Goal: Task Accomplishment & Management: Manage account settings

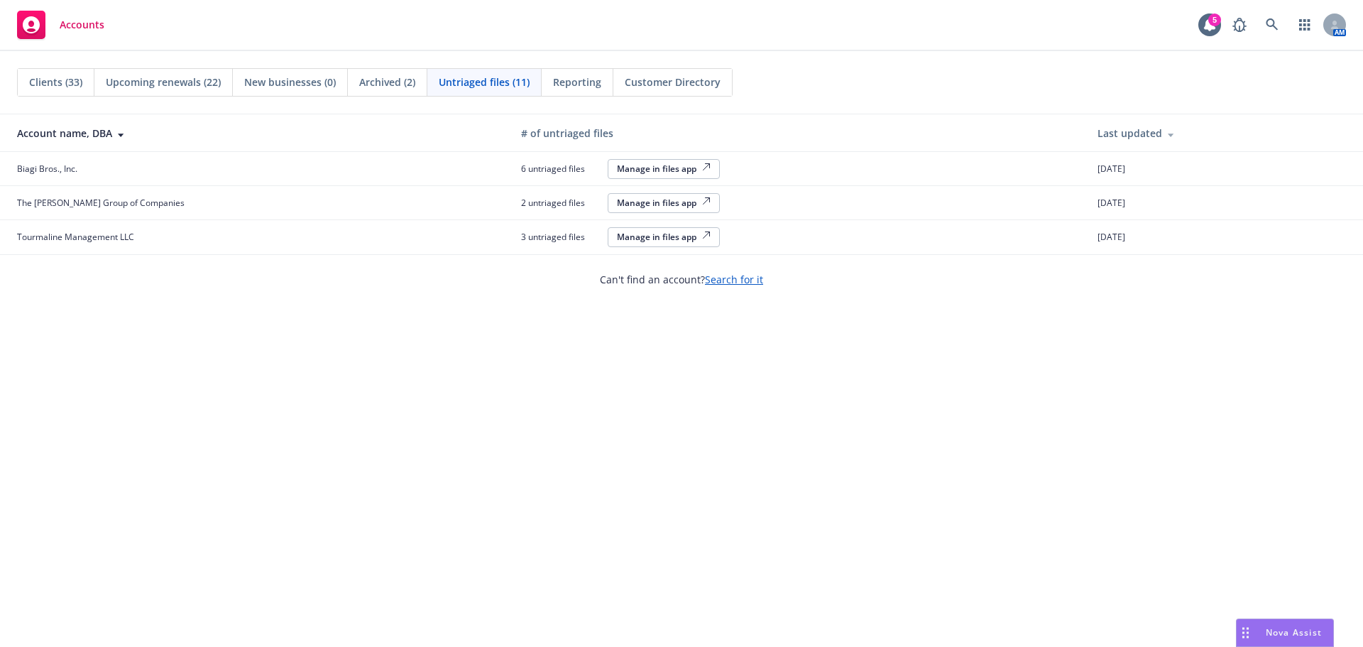
click at [60, 88] on span "Clients (33)" at bounding box center [55, 82] width 53 height 15
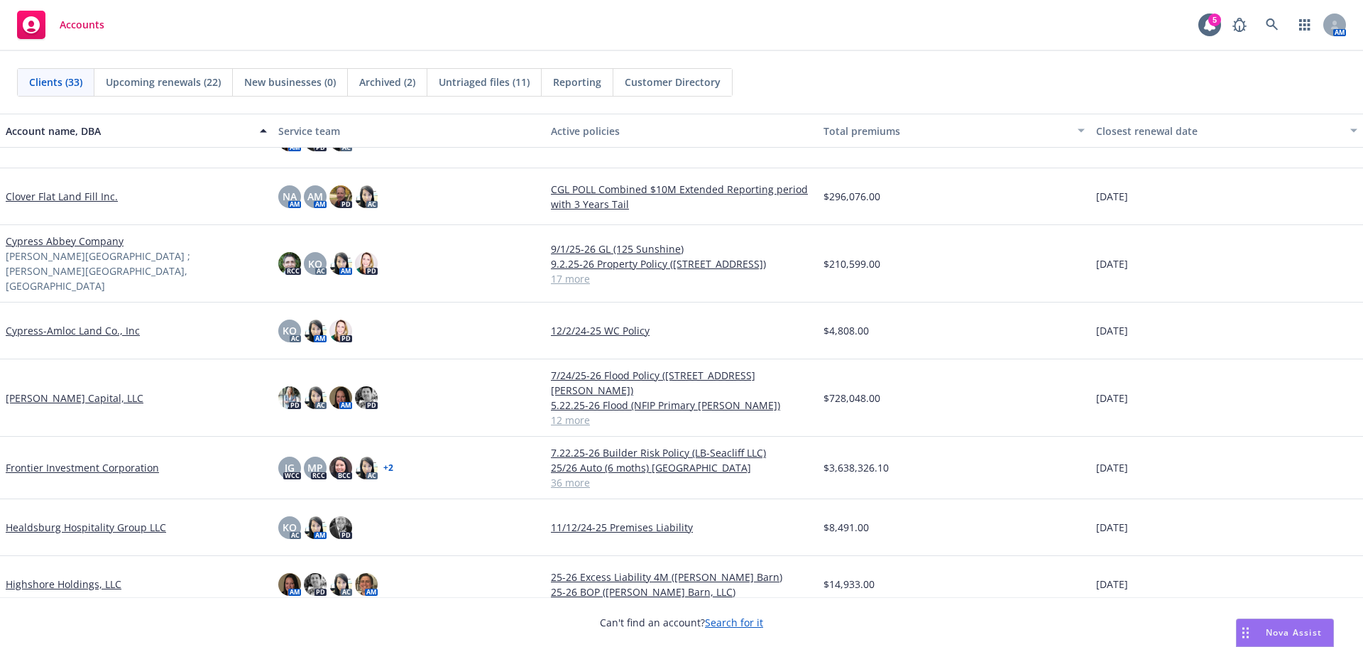
scroll to position [426, 0]
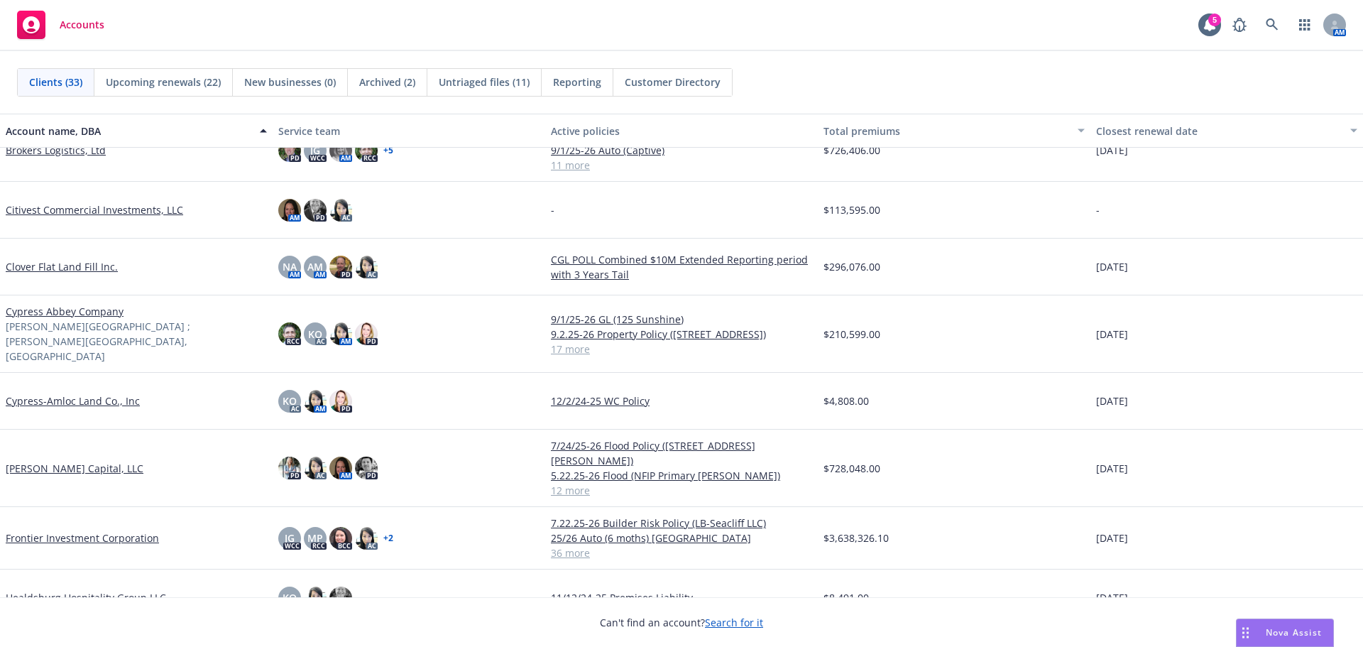
click at [41, 308] on link "Cypress Abbey Company" at bounding box center [65, 311] width 118 height 15
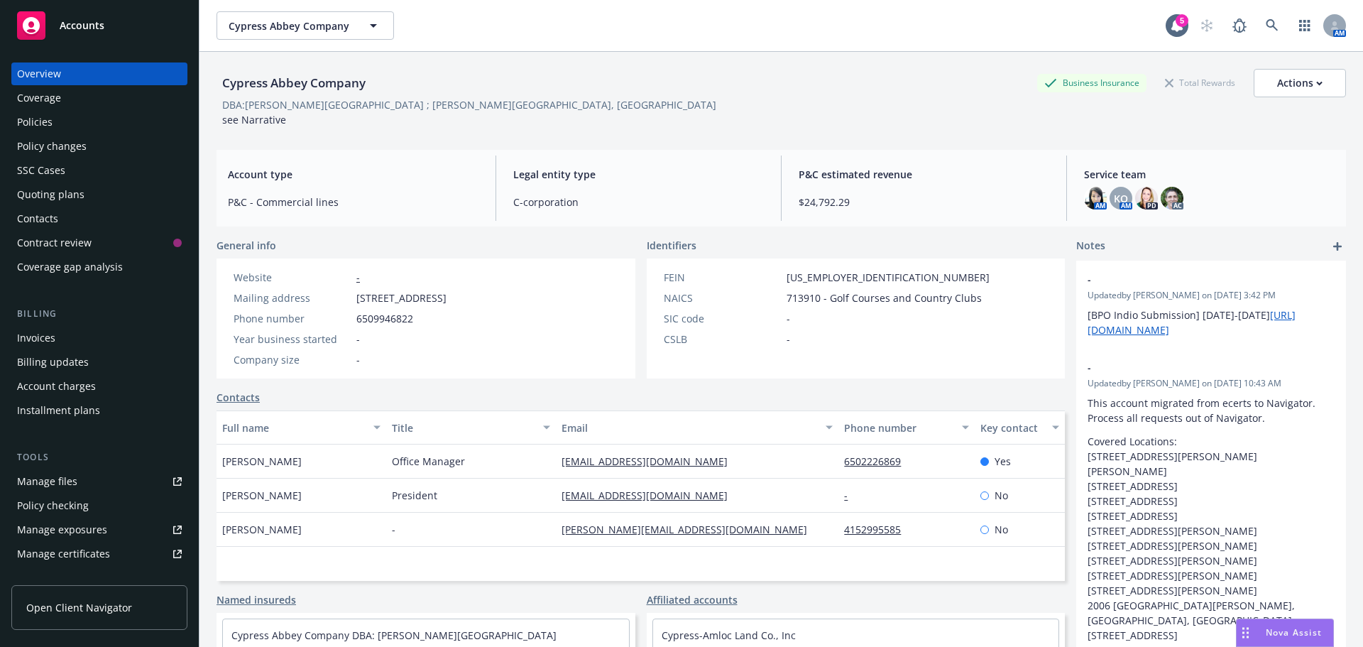
click at [37, 192] on div "Quoting plans" at bounding box center [50, 194] width 67 height 23
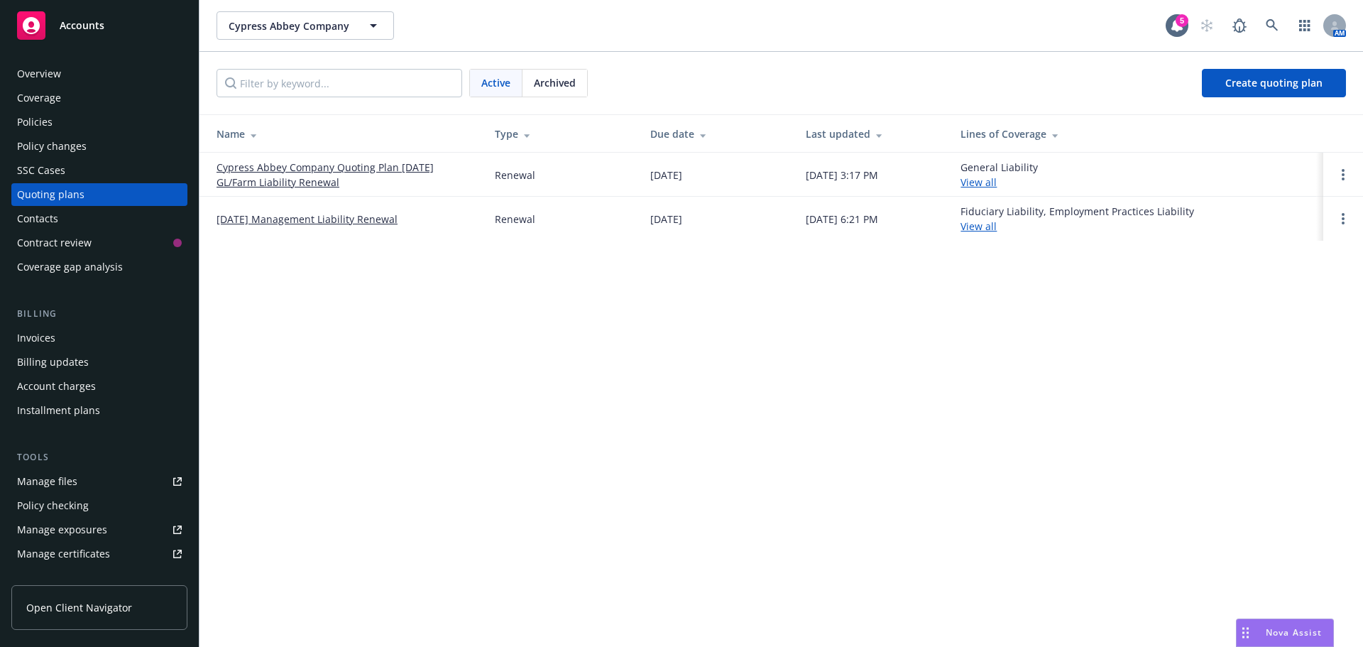
click at [298, 172] on link "Cypress Abbey Company Quoting Plan [DATE] GL/Farm Liability Renewal" at bounding box center [345, 175] width 256 height 30
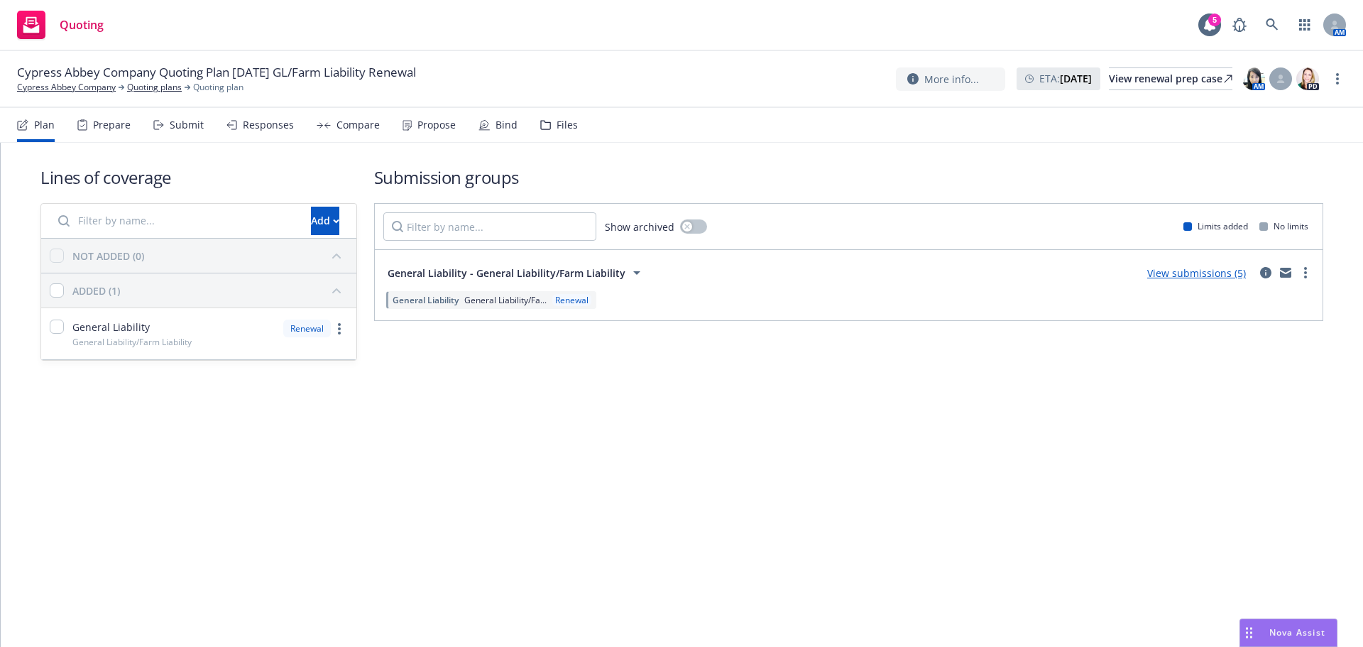
click at [506, 121] on div "Bind" at bounding box center [507, 124] width 22 height 11
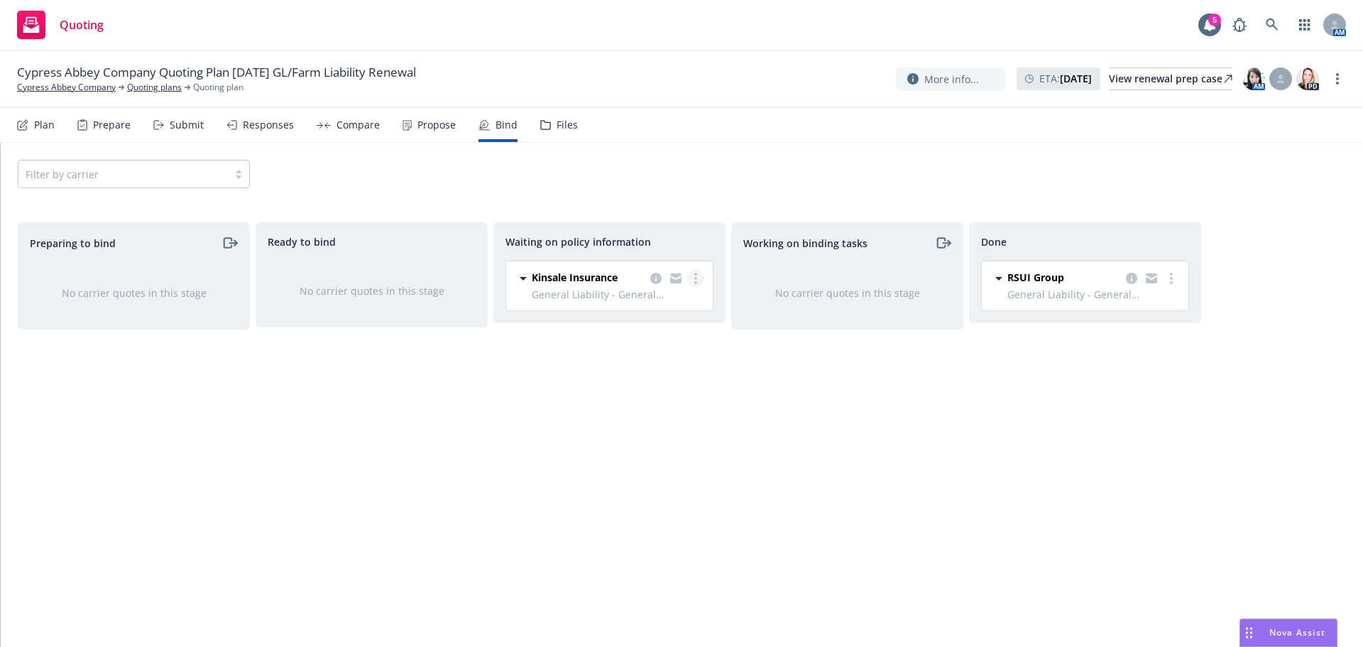
click at [697, 282] on link "more" at bounding box center [695, 278] width 17 height 17
click at [643, 310] on span "Create policies" at bounding box center [627, 306] width 104 height 13
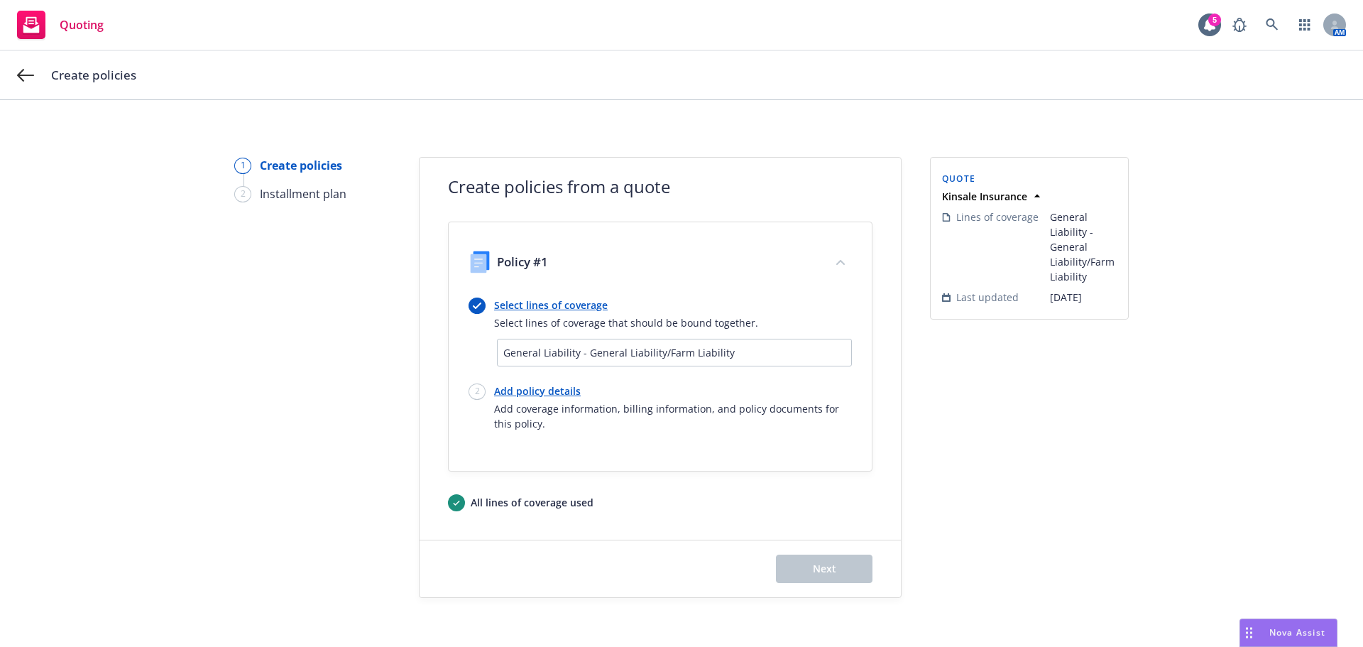
click at [509, 390] on link "Add policy details" at bounding box center [673, 390] width 358 height 15
select select "12"
select select "CA"
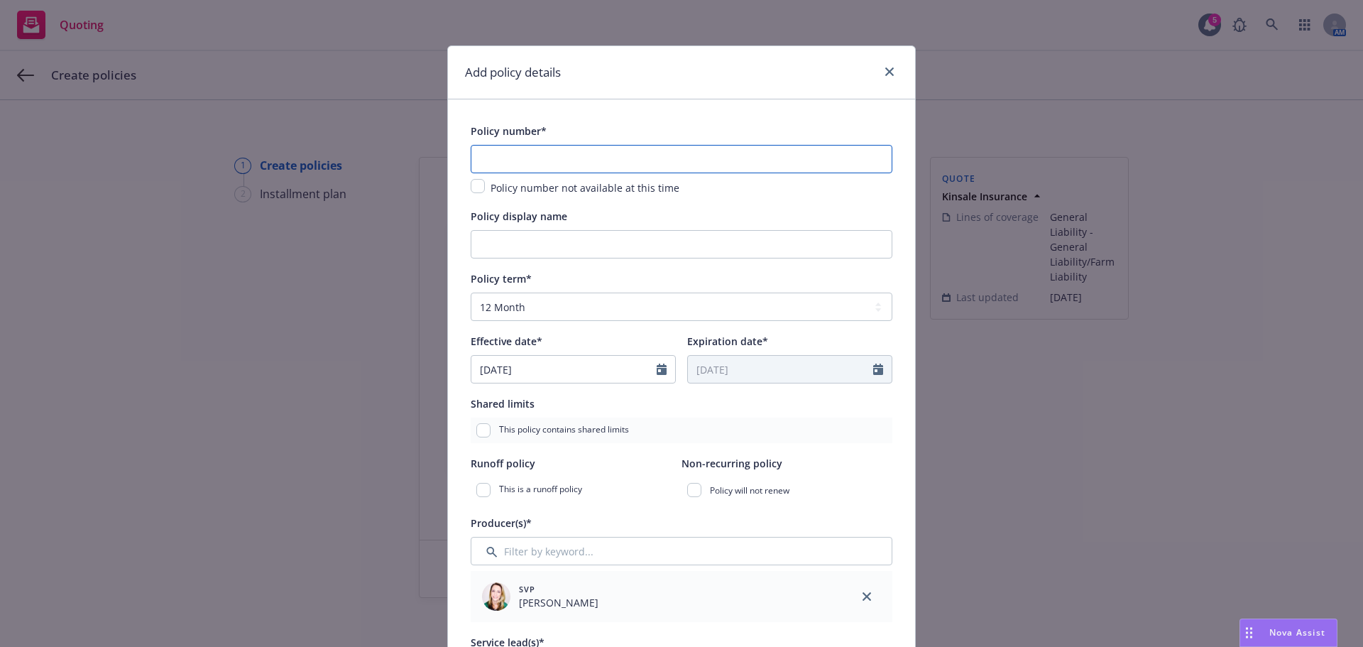
click at [551, 155] on input "text" at bounding box center [682, 159] width 422 height 28
paste input "0100396423-0"
type input "0100396423-0"
click at [498, 251] on input "Policy display name" at bounding box center [682, 244] width 422 height 28
click at [540, 247] on input "9/7/25-26 GL, Farm Liability Policy" at bounding box center [682, 244] width 422 height 28
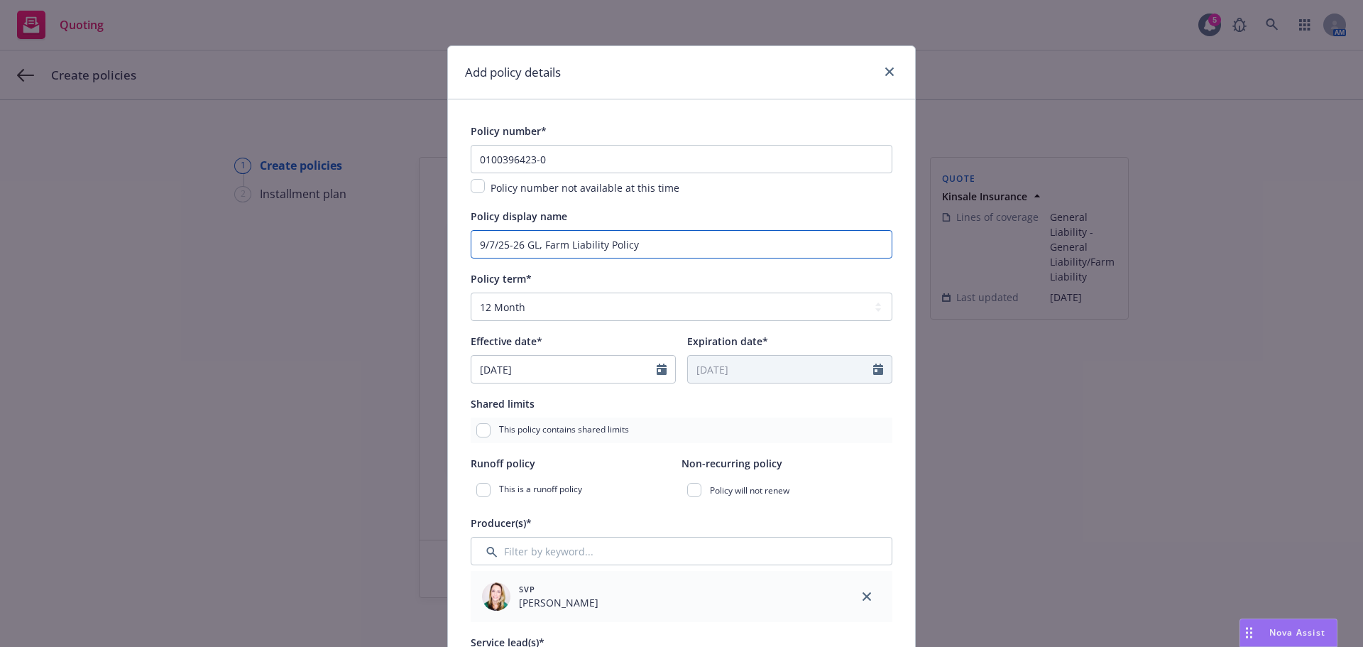
drag, startPoint x: 530, startPoint y: 246, endPoint x: 542, endPoint y: 246, distance: 12.1
click at [542, 246] on input "9/7/25-26 GL, Farm Liability Policy" at bounding box center [682, 244] width 422 height 28
click at [530, 253] on input "9/7/25-26 GL, Farm Liability Policy" at bounding box center [682, 244] width 422 height 28
click at [538, 249] on input "9/7/25-26 GL, Farm Liability Policy" at bounding box center [682, 244] width 422 height 28
click at [534, 248] on input "9/7/25-26 GL, Farm Liability Policy" at bounding box center [682, 244] width 422 height 28
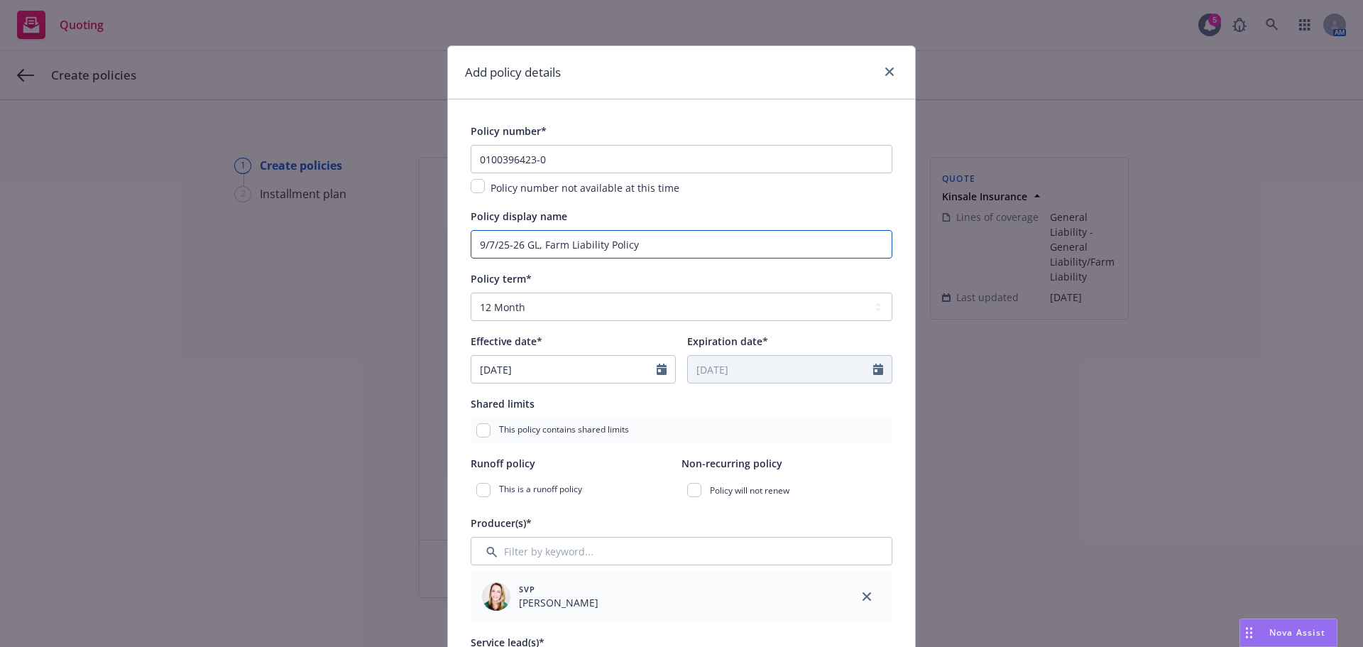
click at [540, 247] on input "9/7/25-26 GL, Farm Liability Policy" at bounding box center [682, 244] width 422 height 28
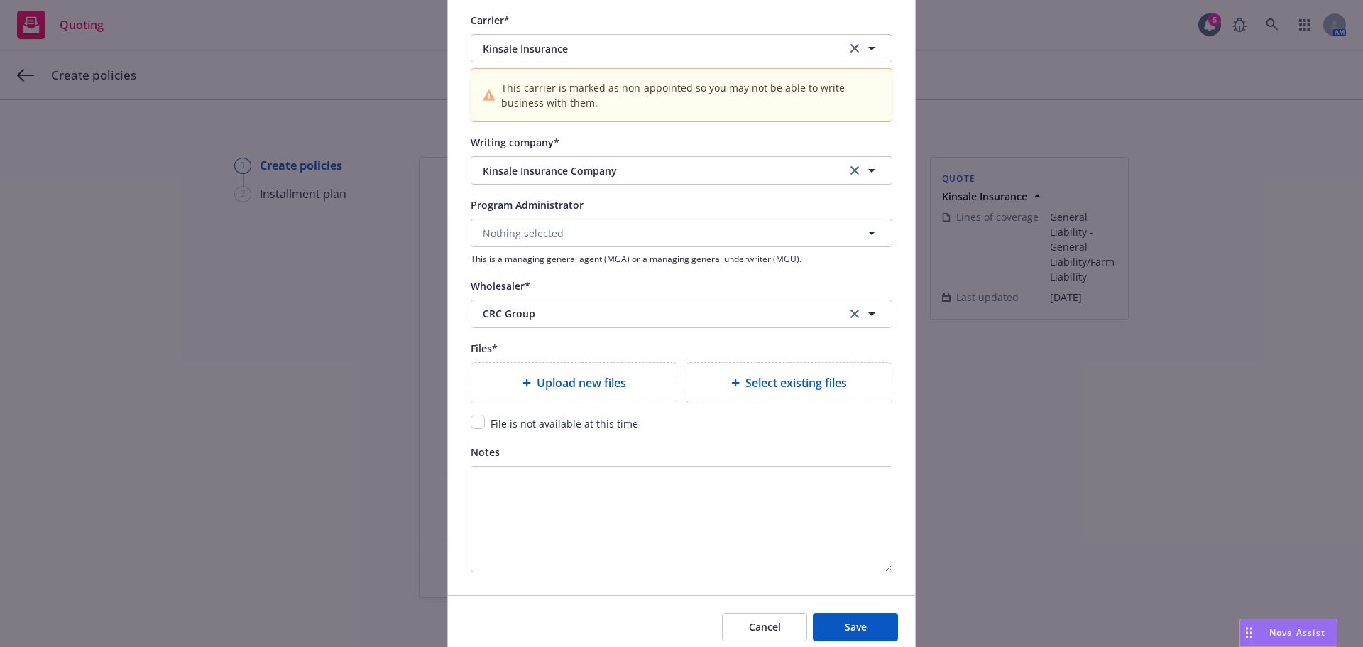
scroll to position [1491, 0]
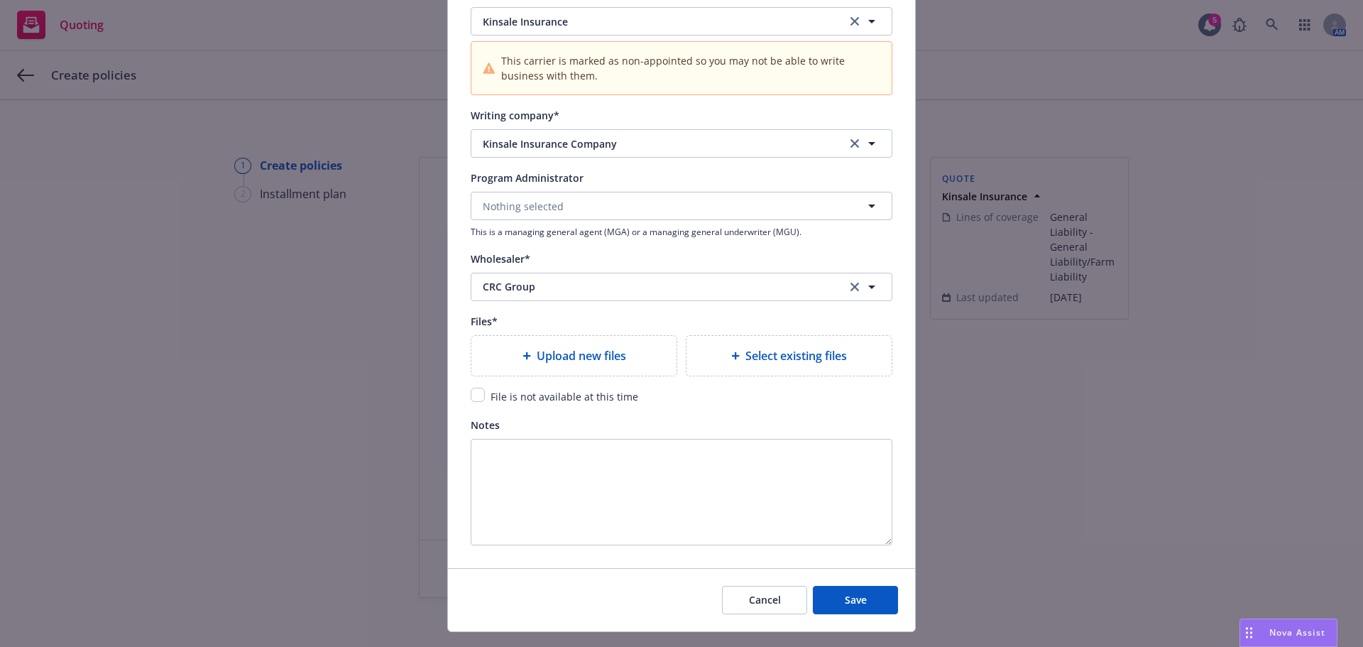
type input "9/7/25-26 GL/Farm Liability Policy"
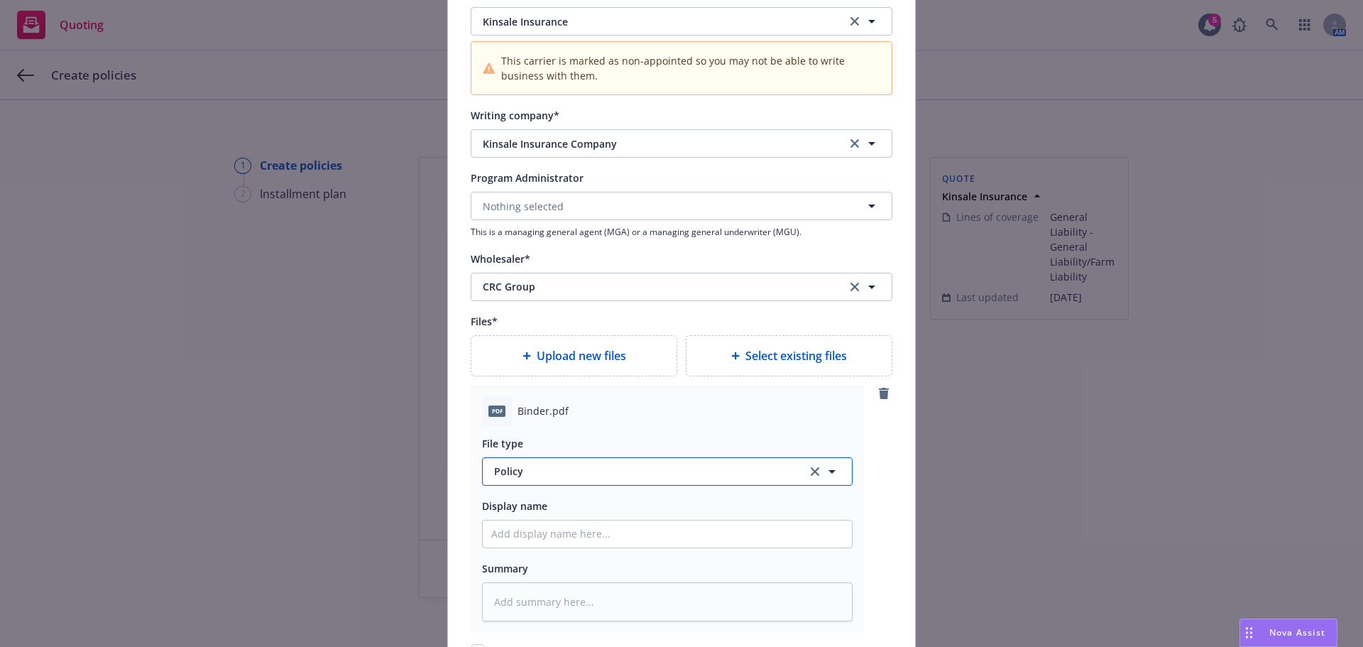
click at [628, 472] on span "Policy" at bounding box center [642, 471] width 297 height 15
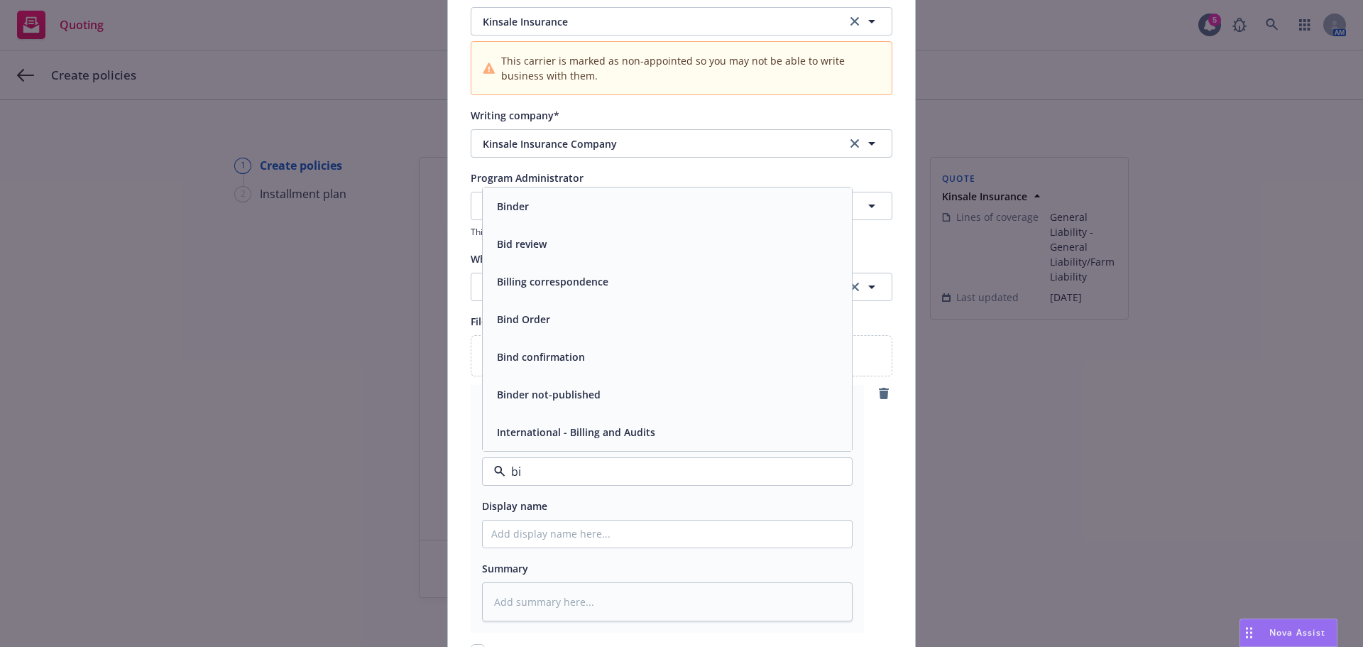
type input "bin"
click at [611, 322] on div "Binder" at bounding box center [667, 319] width 352 height 21
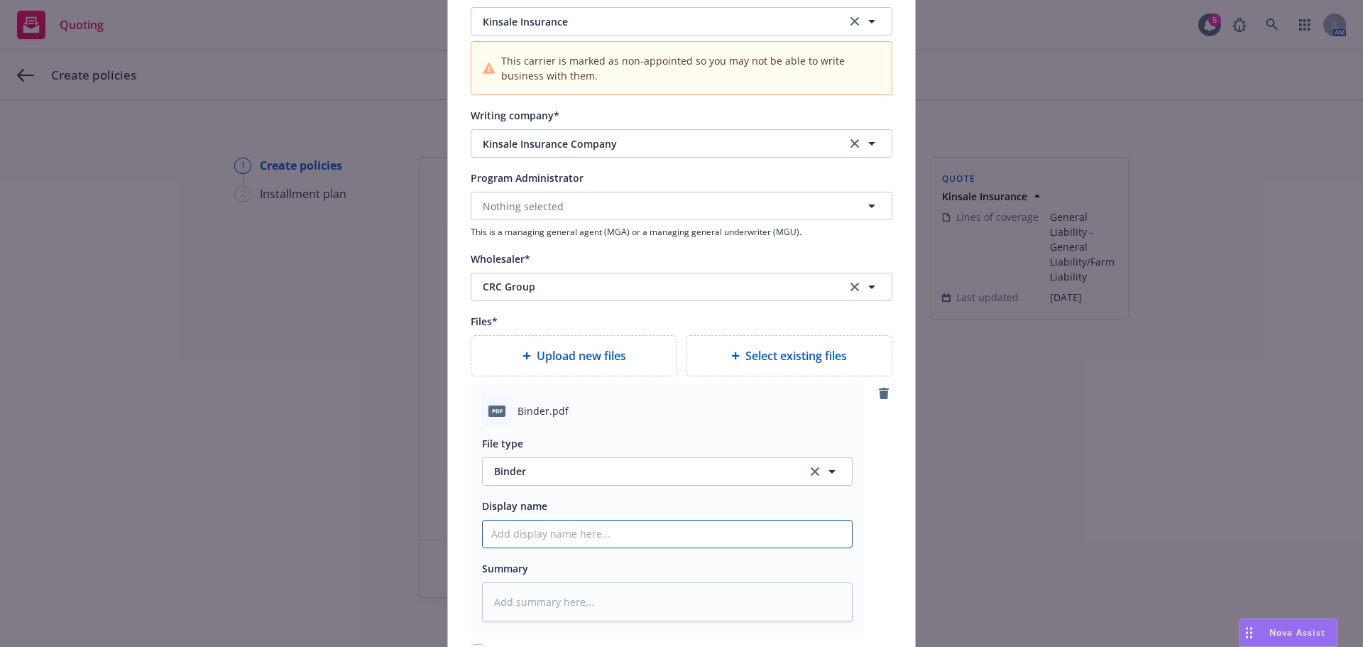
click at [598, 535] on input "Policy display name" at bounding box center [667, 533] width 369 height 27
paste input "0100396423-0"
type textarea "x"
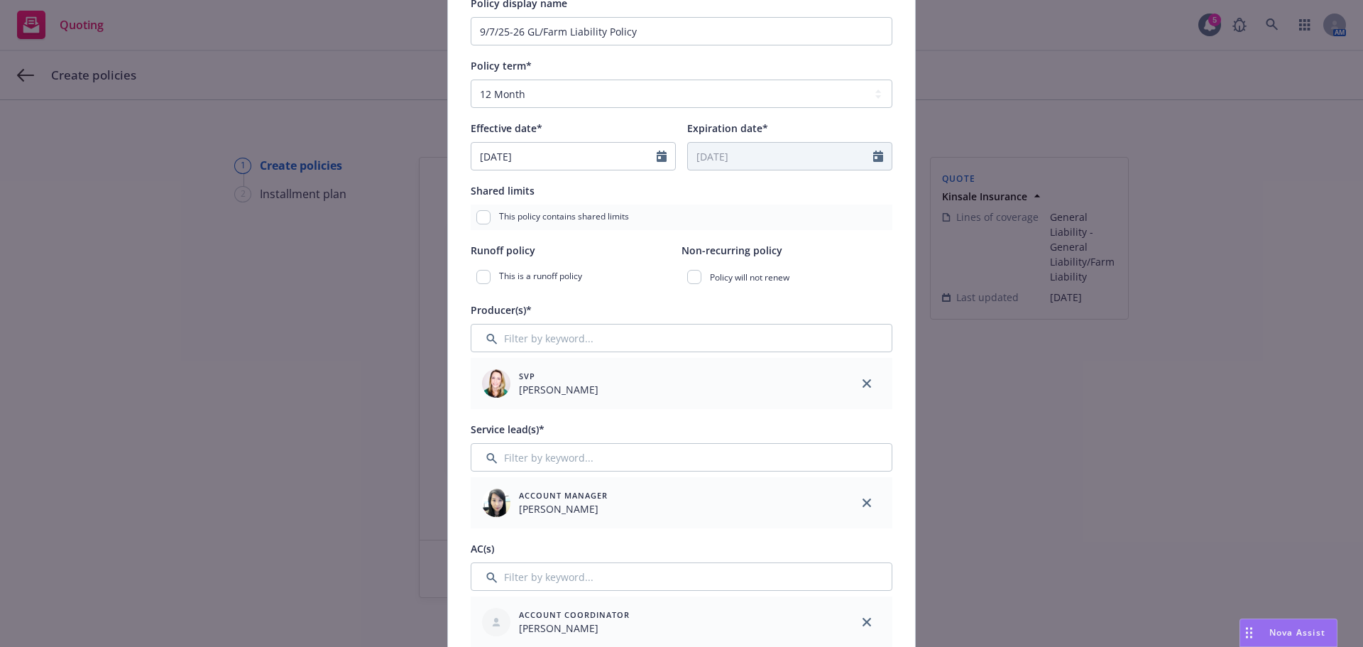
scroll to position [0, 0]
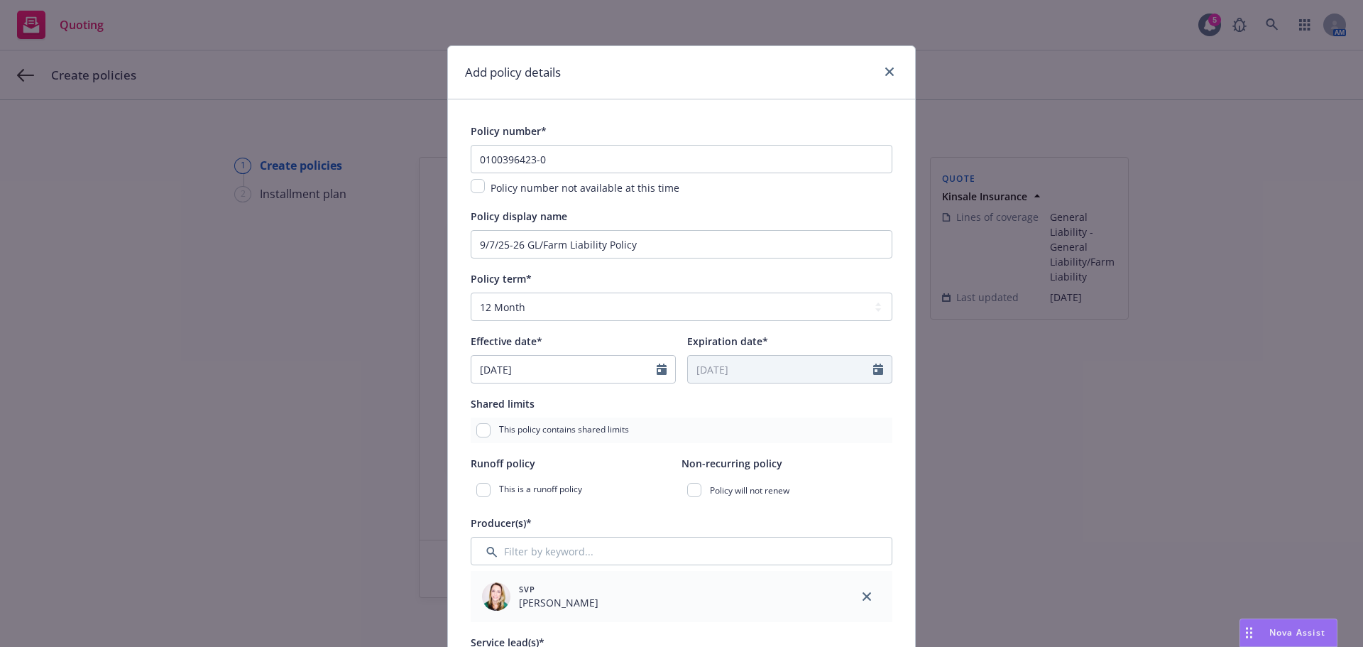
type input "0100396423-0"
drag, startPoint x: 628, startPoint y: 244, endPoint x: 382, endPoint y: 259, distance: 246.1
click at [382, 259] on div "Add policy details Policy number* 0100396423-0 Policy number not available at t…" at bounding box center [681, 323] width 1363 height 647
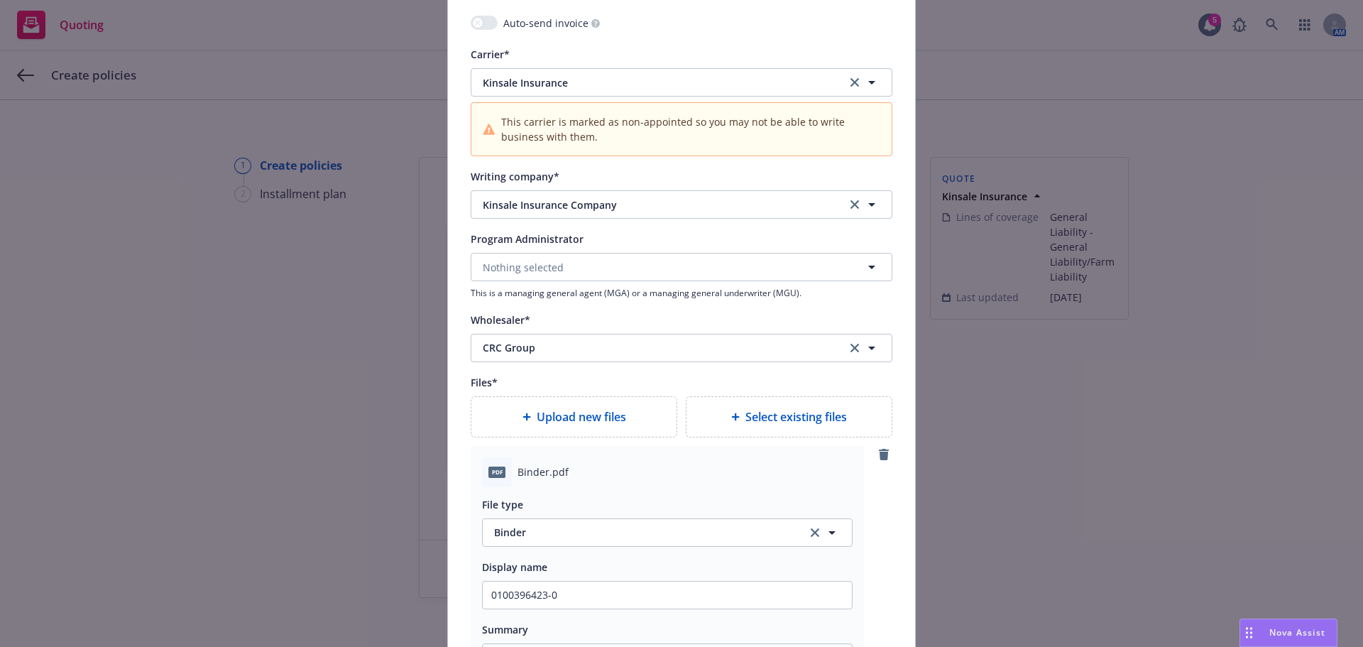
scroll to position [1562, 0]
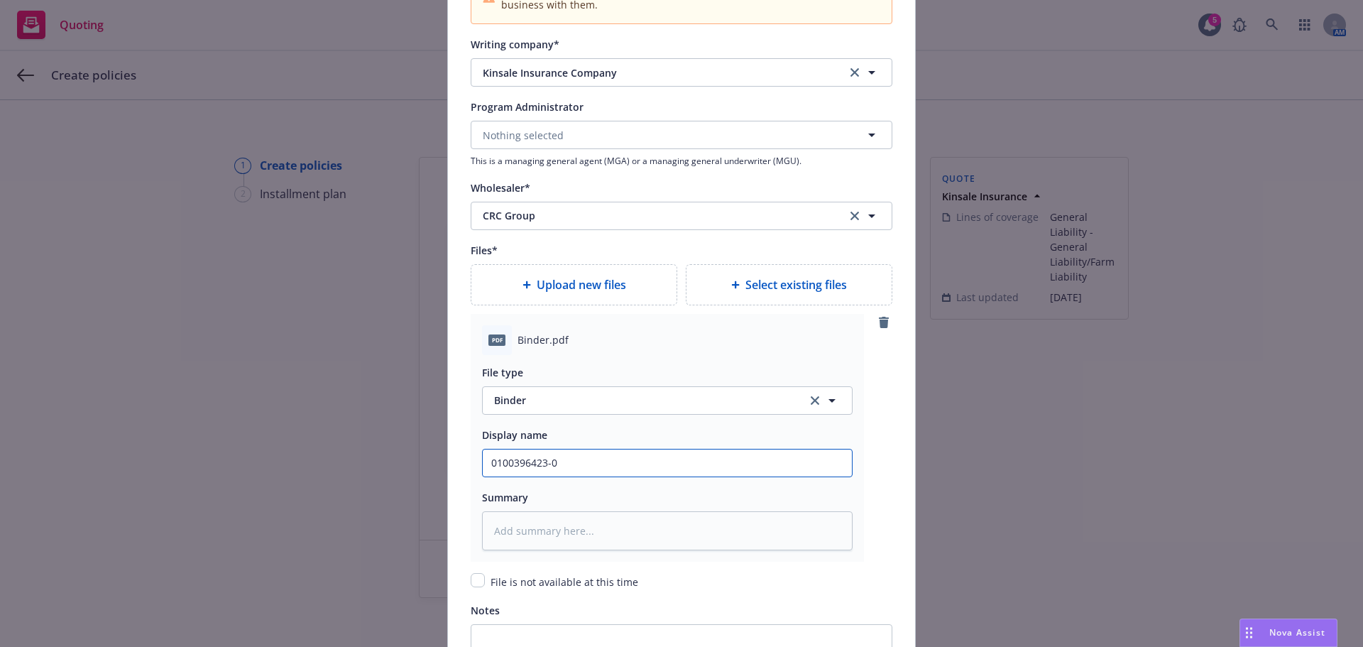
drag, startPoint x: 571, startPoint y: 459, endPoint x: 404, endPoint y: 469, distance: 167.1
click at [404, 469] on div "Add policy details Policy number* 0100396423-0 Policy number not available at t…" at bounding box center [681, 323] width 1363 height 647
paste input "9/7/25-26 GL/Farm Liability Policy"
type textarea "x"
type input "9/7/25-26 GL/Farm Liability Policy"
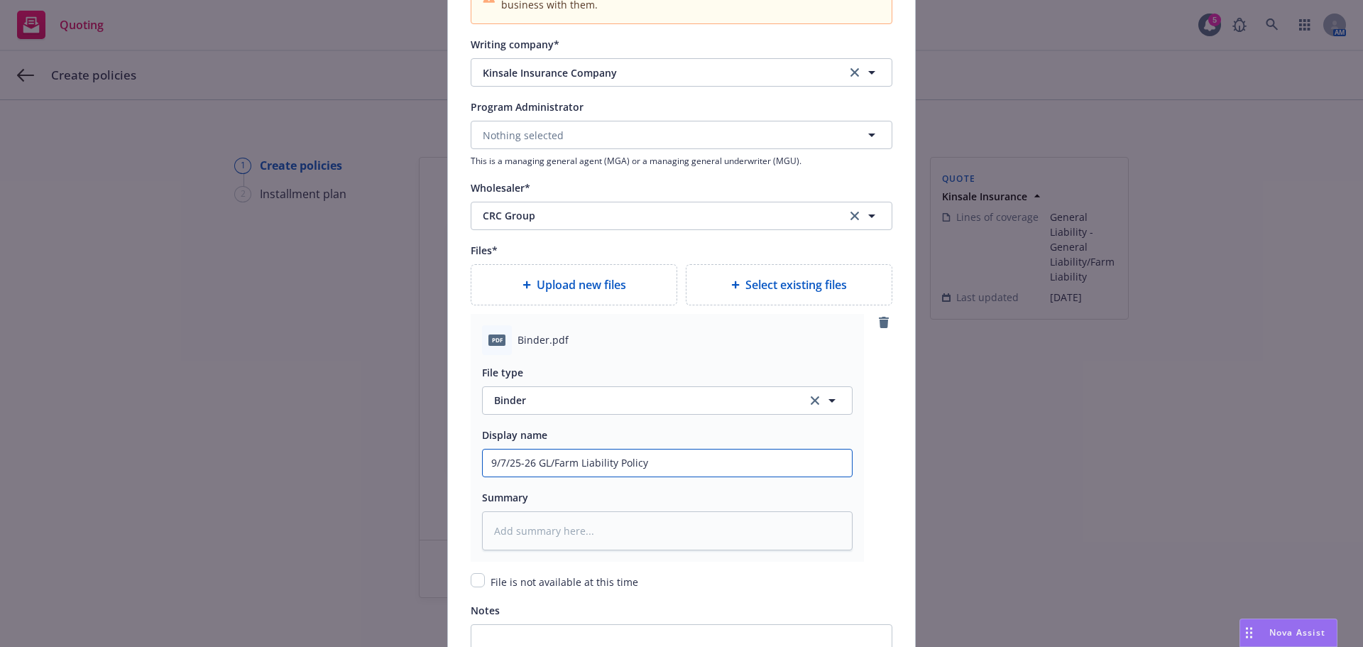
drag, startPoint x: 615, startPoint y: 460, endPoint x: 667, endPoint y: 460, distance: 51.8
click at [667, 460] on input "9/7/25-26 GL/Farm Liability Policy" at bounding box center [667, 462] width 369 height 27
type textarea "x"
type input "9/7/25-26 GL/Farm Liability b"
type textarea "x"
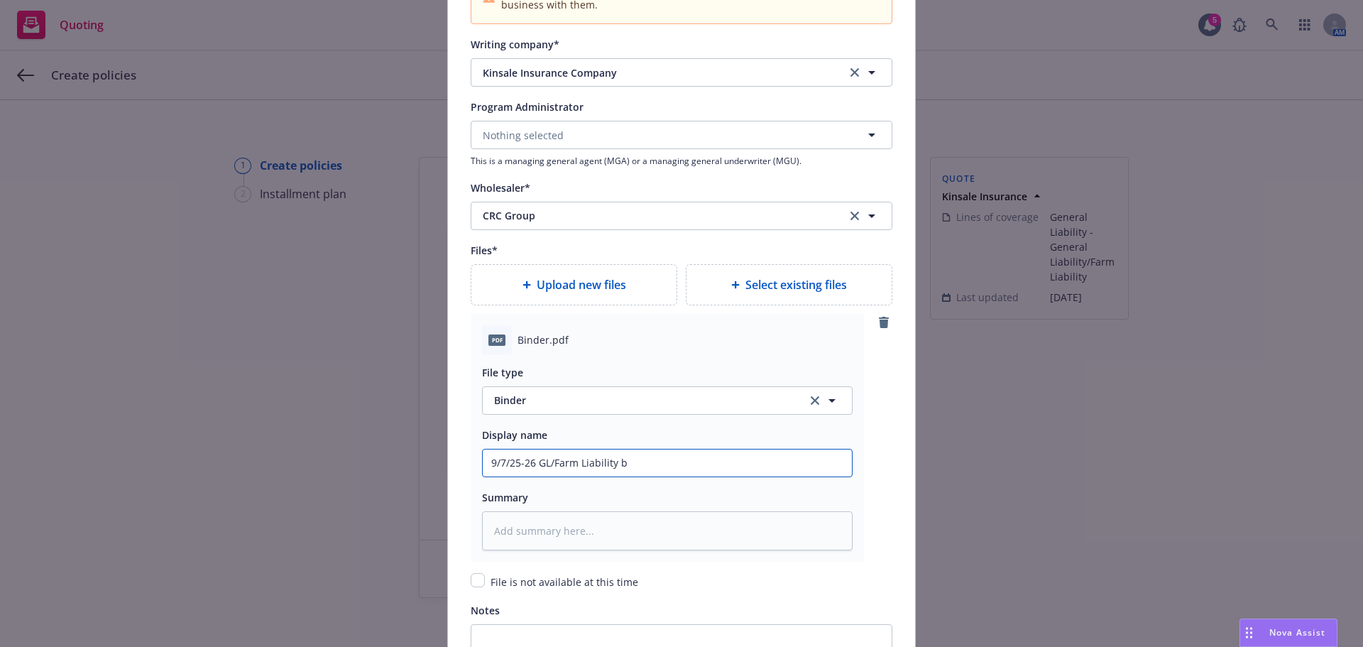
type input "9/7/25-26 GL/Farm Liability"
type textarea "x"
type input "9/7/25-26 GL/Farm Liability B"
type textarea "x"
type input "9/7/25-26 GL/Farm Liability Bi"
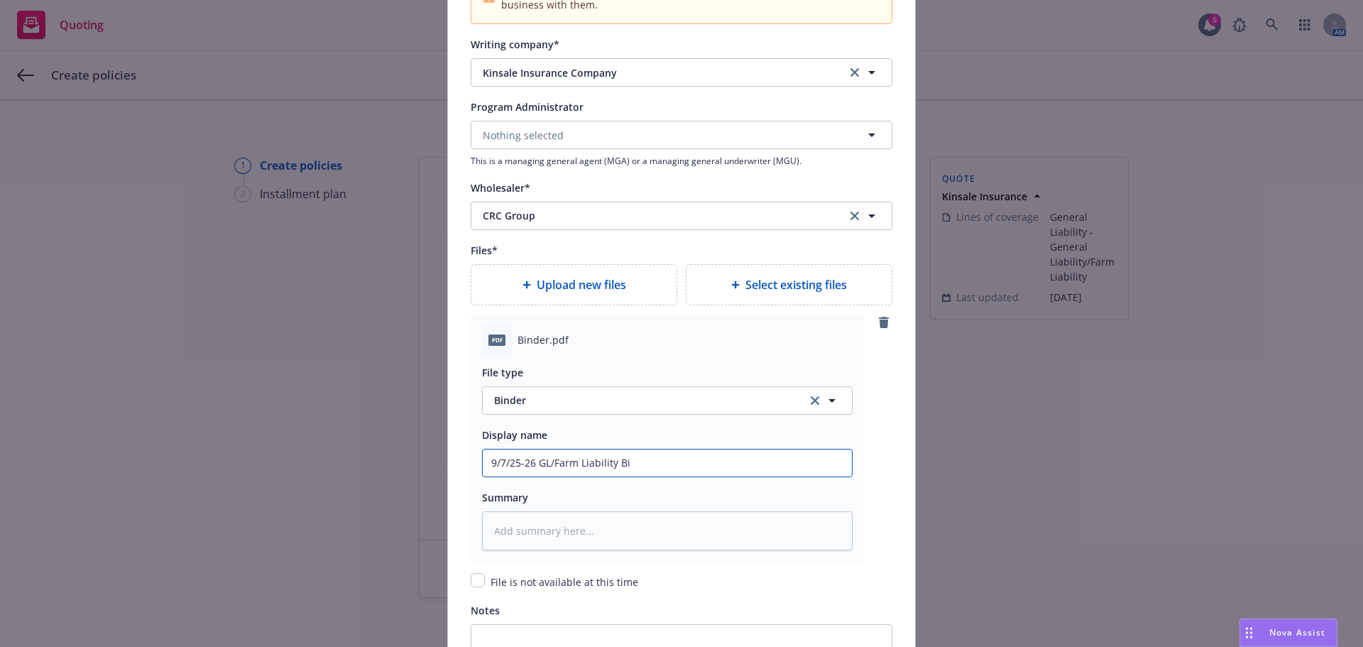
type textarea "x"
type input "9/7/25-26 GL/Farm Liability Bin"
type textarea "x"
type input "9/7/25-26 GL/Farm Liability Bind"
type textarea "x"
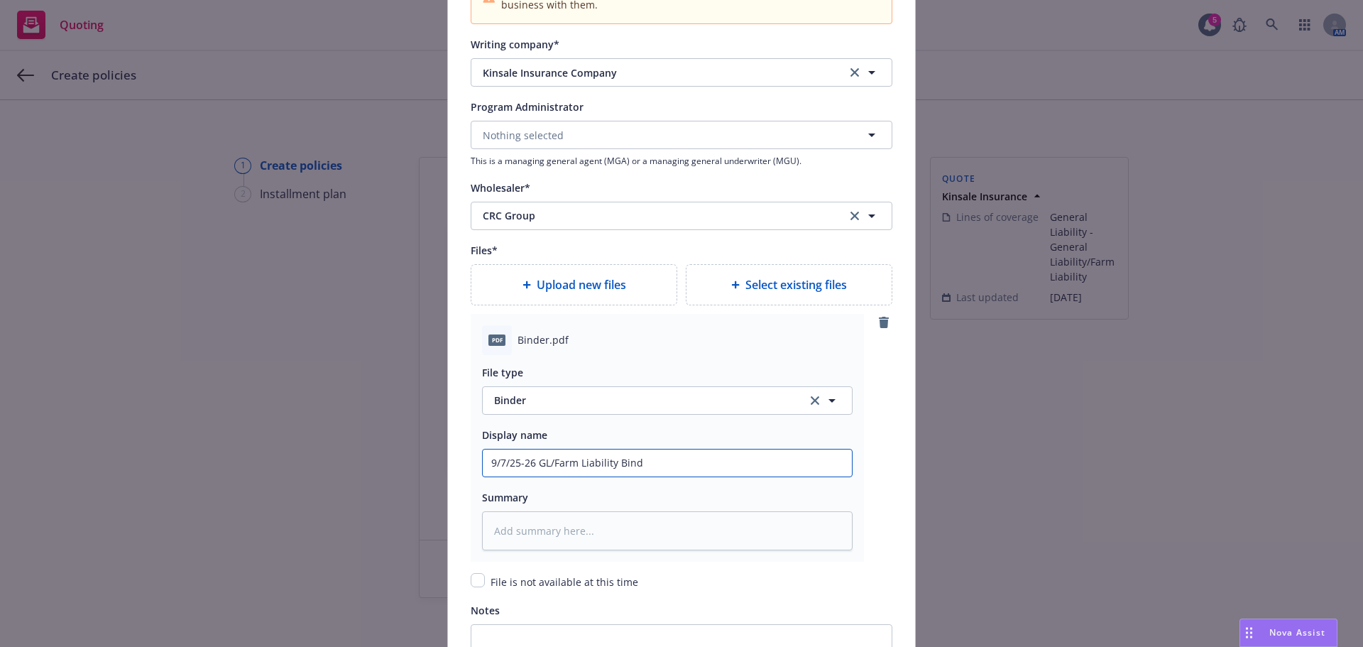
type input "9/7/25-26 GL/Farm Liability Binde"
type textarea "x"
type input "9/7/25-26 GL/Farm Liability Binder"
click at [549, 463] on input "9/7/25-26 GL/Farm Liability Binder" at bounding box center [667, 462] width 369 height 27
type textarea "x"
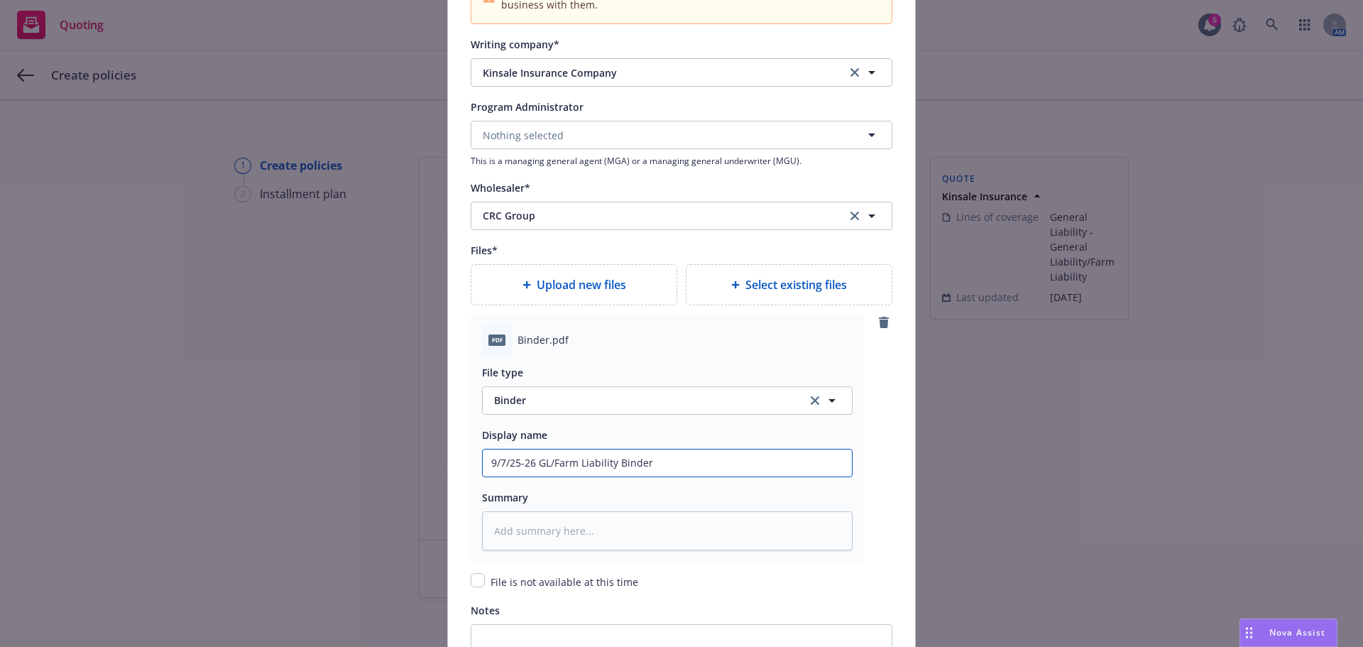
type input "9/7/25-26 GLFarm Liability Binder"
type textarea "x"
type input "9/7/25-26 [DOMAIN_NAME] Liability Binder"
drag, startPoint x: 527, startPoint y: 461, endPoint x: 438, endPoint y: 459, distance: 89.5
click at [438, 459] on div "Add policy details Policy number* 0100396423-0 Policy number not available at t…" at bounding box center [681, 323] width 1363 height 647
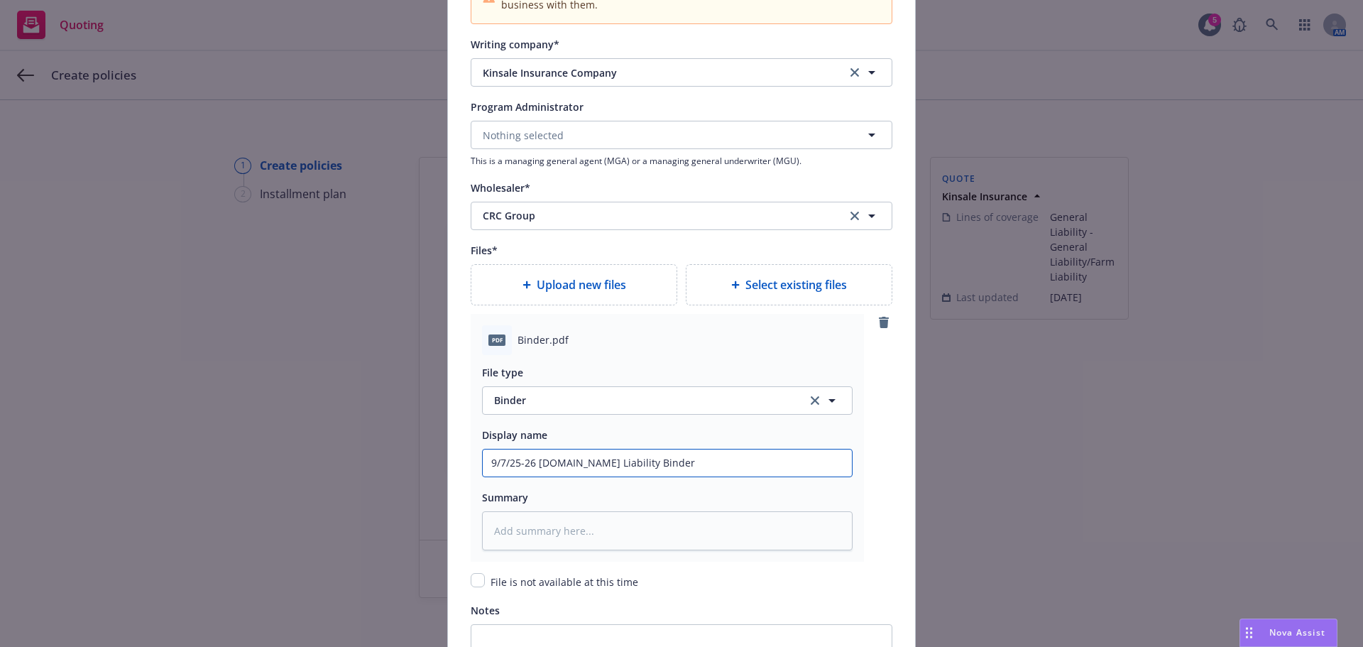
type textarea "x"
type input "96 [DOMAIN_NAME] Liability Binder"
type textarea "x"
type input "976 [DOMAIN_NAME] Liability Binder"
type textarea "x"
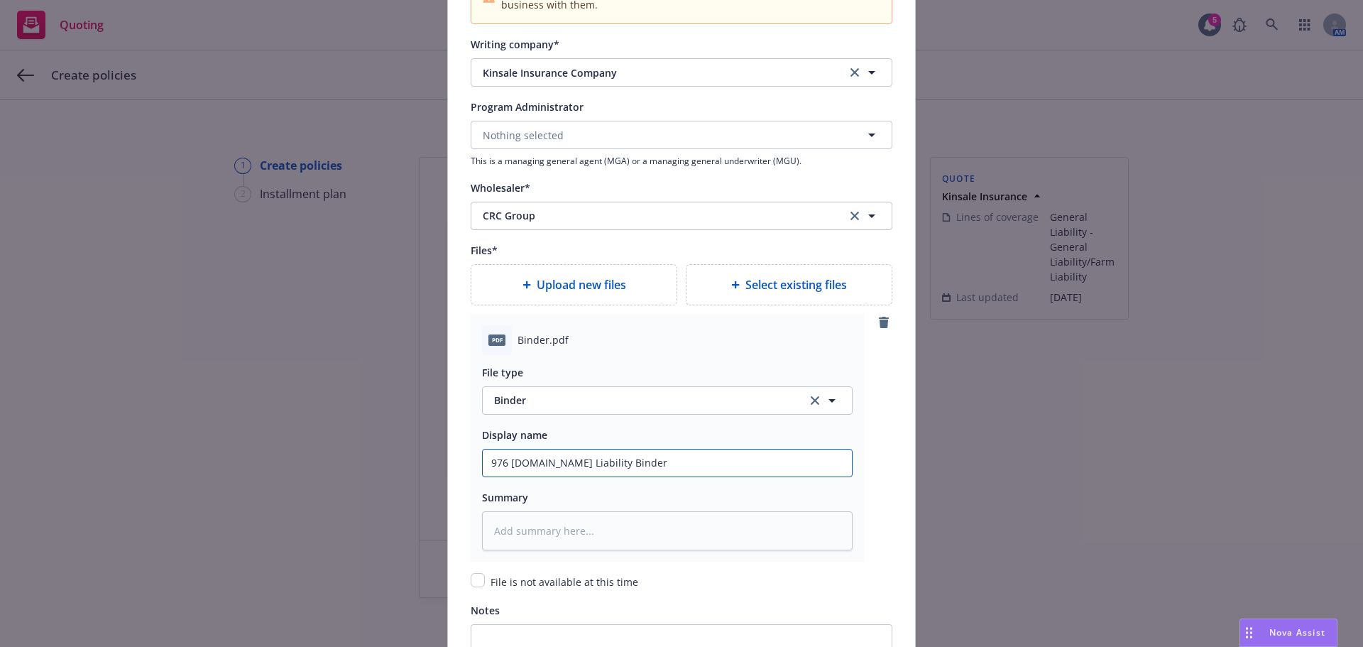
type input "97/6 [DOMAIN_NAME] Liability Binder"
type textarea "x"
type input "97/26 [DOMAIN_NAME] Liability Binder"
type textarea "x"
type input "97/256 [DOMAIN_NAME] Liability Binder"
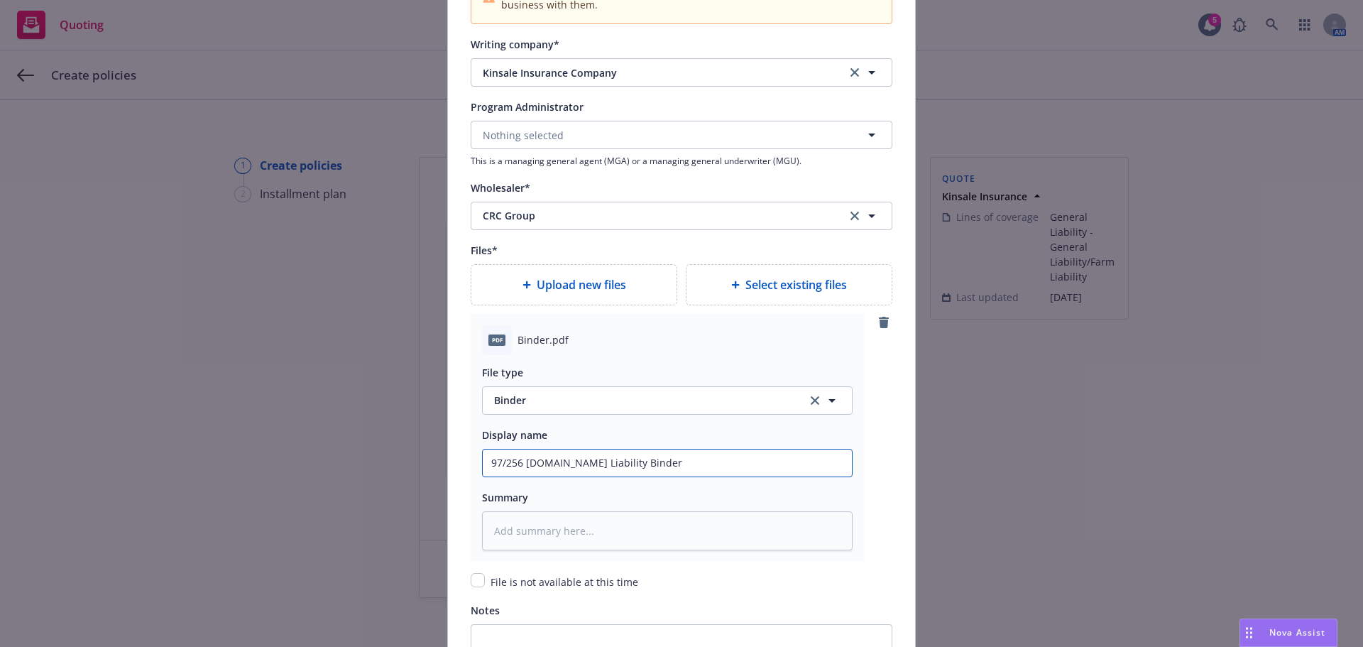
type textarea "x"
type input "97/25-6 [DOMAIN_NAME] Liability Binder"
drag, startPoint x: 481, startPoint y: 463, endPoint x: 511, endPoint y: 463, distance: 30.5
click at [511, 463] on input "97/25-6 [DOMAIN_NAME] Liability Binder" at bounding box center [667, 462] width 369 height 27
type textarea "x"
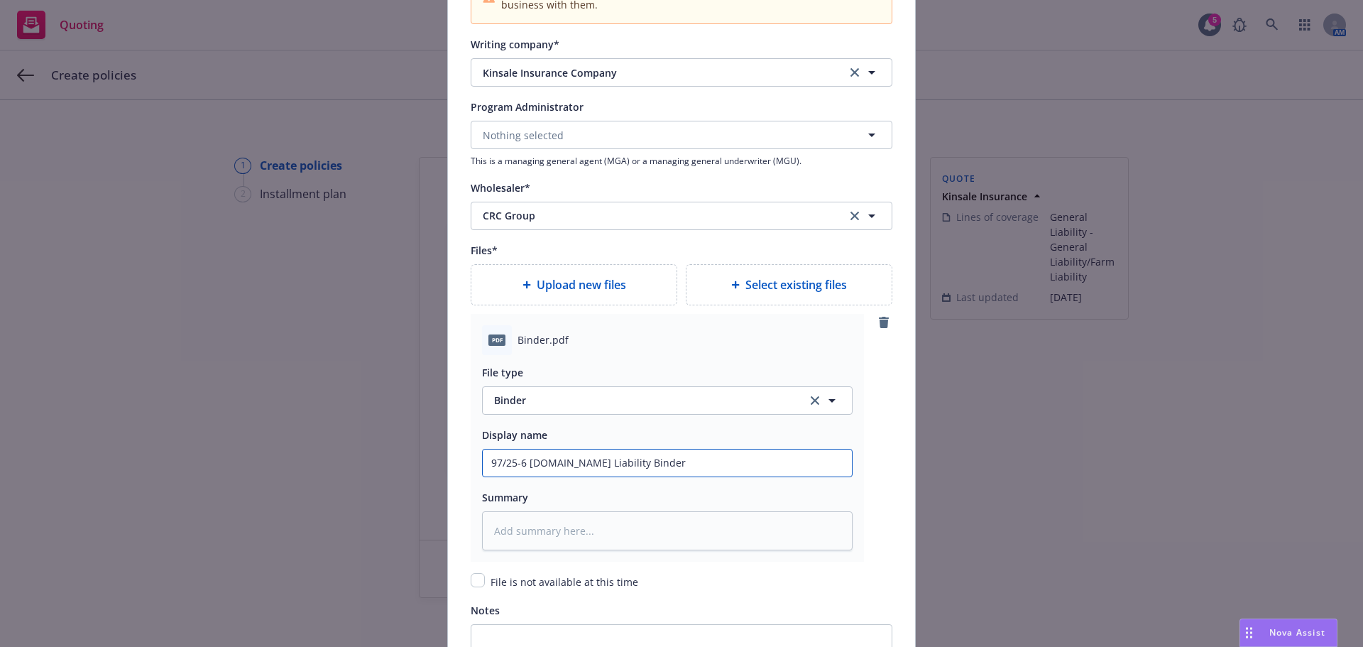
type input "9-6 [DOMAIN_NAME] Liability Binder"
type textarea "x"
type input "9.-6 [DOMAIN_NAME] Liability Binder"
type textarea "x"
type input "9.7-6 [DOMAIN_NAME] Liability Binder"
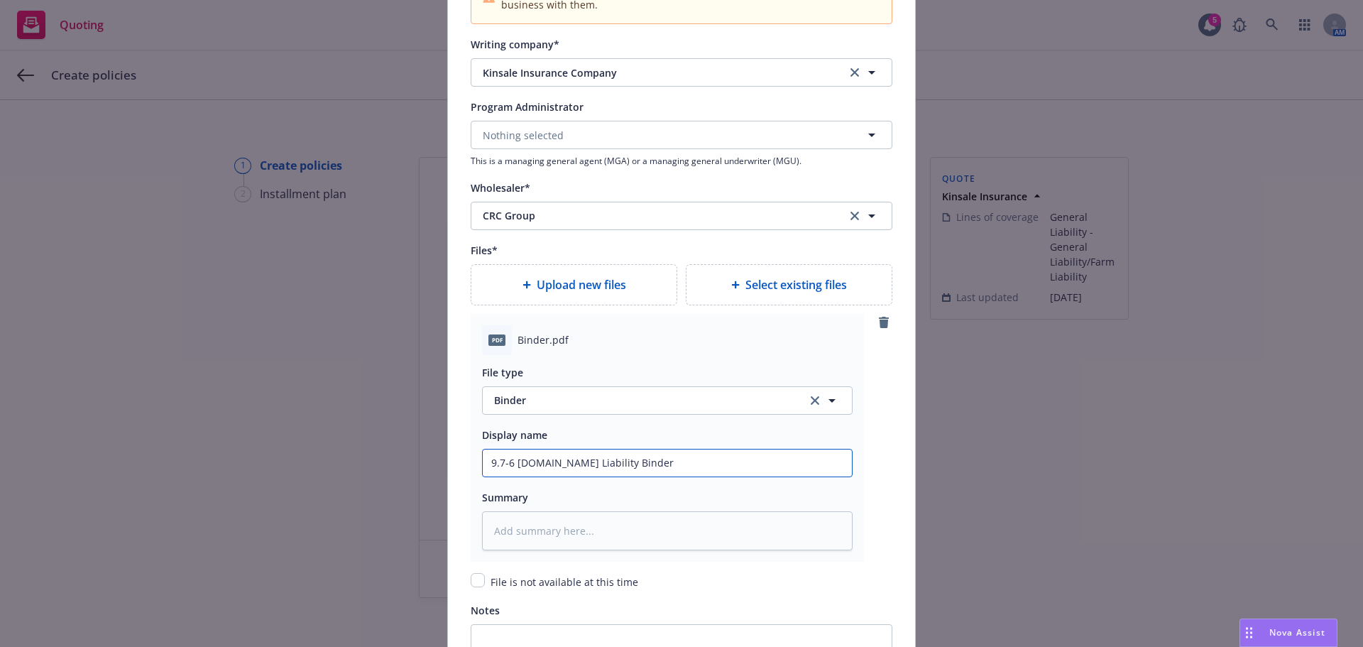
type textarea "x"
type input "9.7.-6 [DOMAIN_NAME] Liability Binder"
type textarea "x"
type input "9.7.2-6 [DOMAIN_NAME] Liability Binder"
type textarea "x"
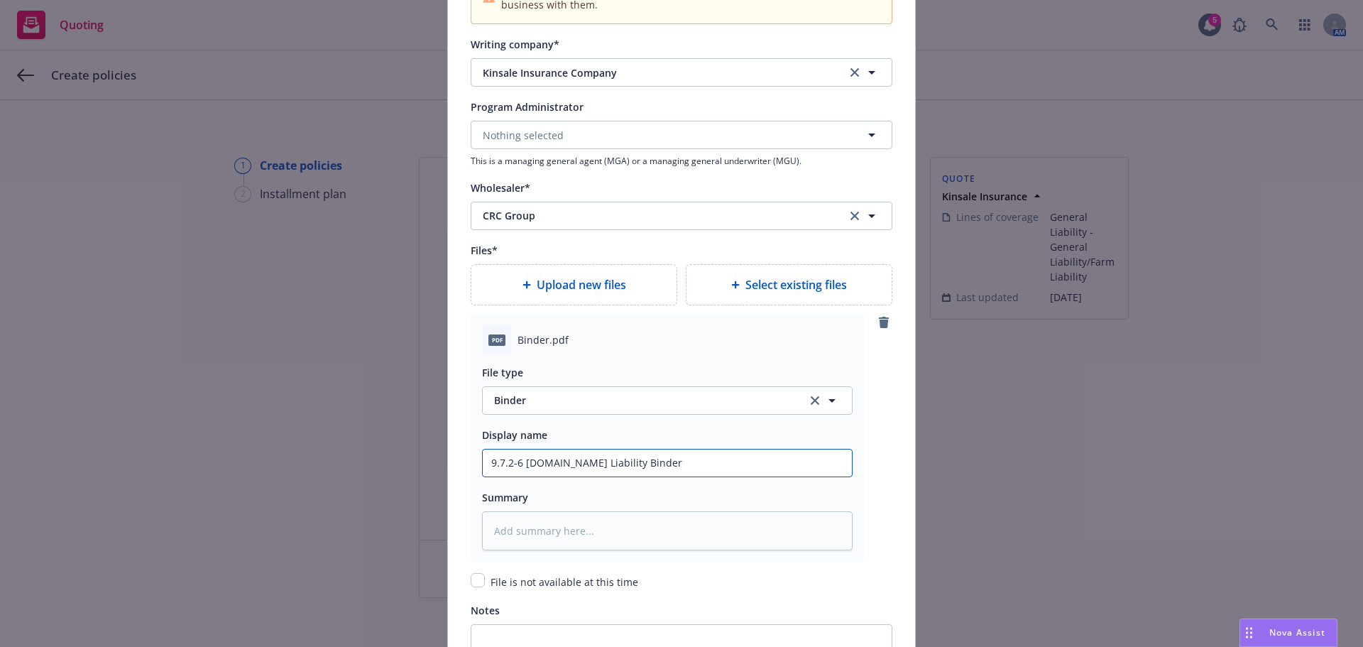
type input "9.7.25-6 [DOMAIN_NAME] Liability Binder"
click at [518, 461] on input "9.7.25-6 [DOMAIN_NAME] Liability Binder" at bounding box center [667, 462] width 369 height 27
type textarea "x"
type input "9.7.25-26 [DOMAIN_NAME] Liability Binder"
click at [547, 464] on input "9.7.25-26 [DOMAIN_NAME] Liability Binder" at bounding box center [667, 462] width 369 height 27
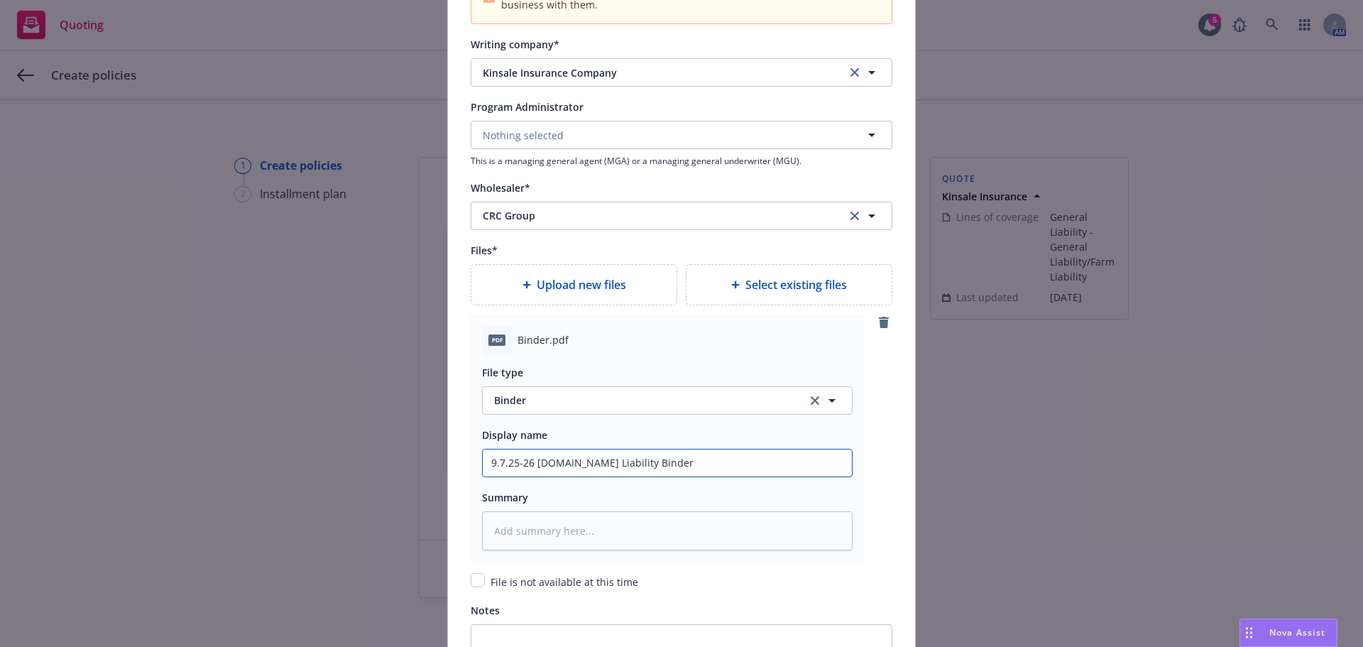
type textarea "x"
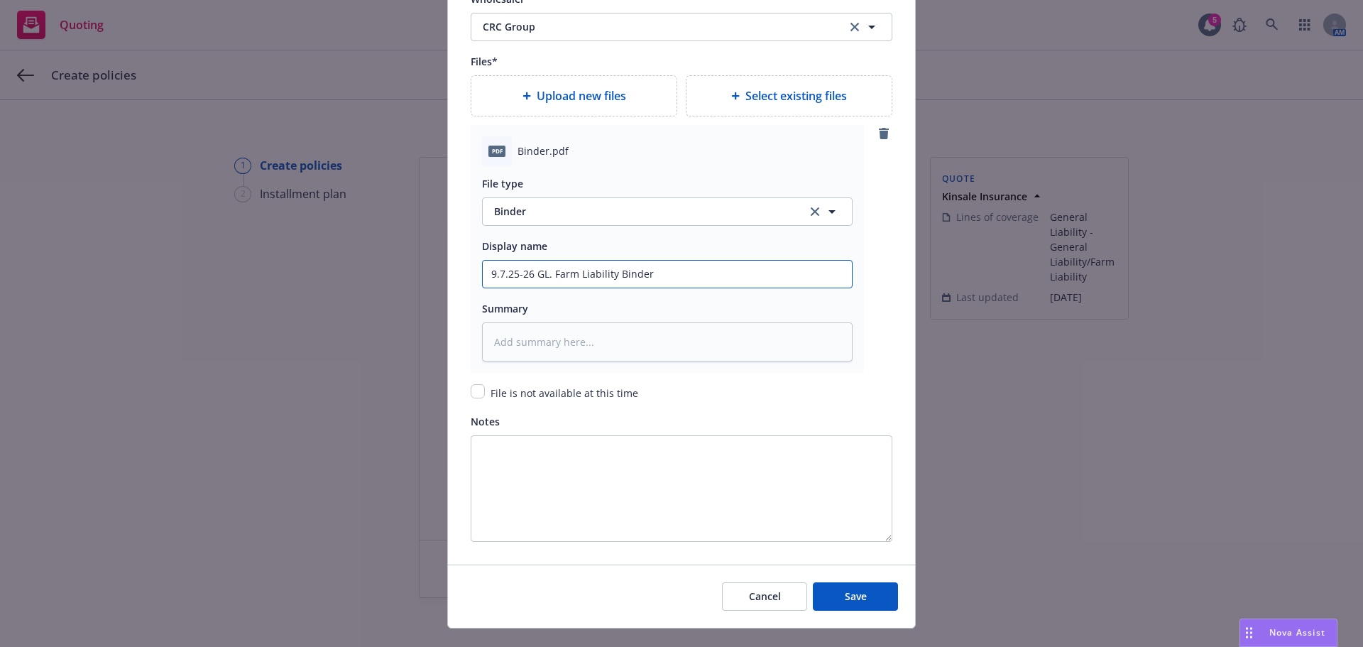
scroll to position [1778, 0]
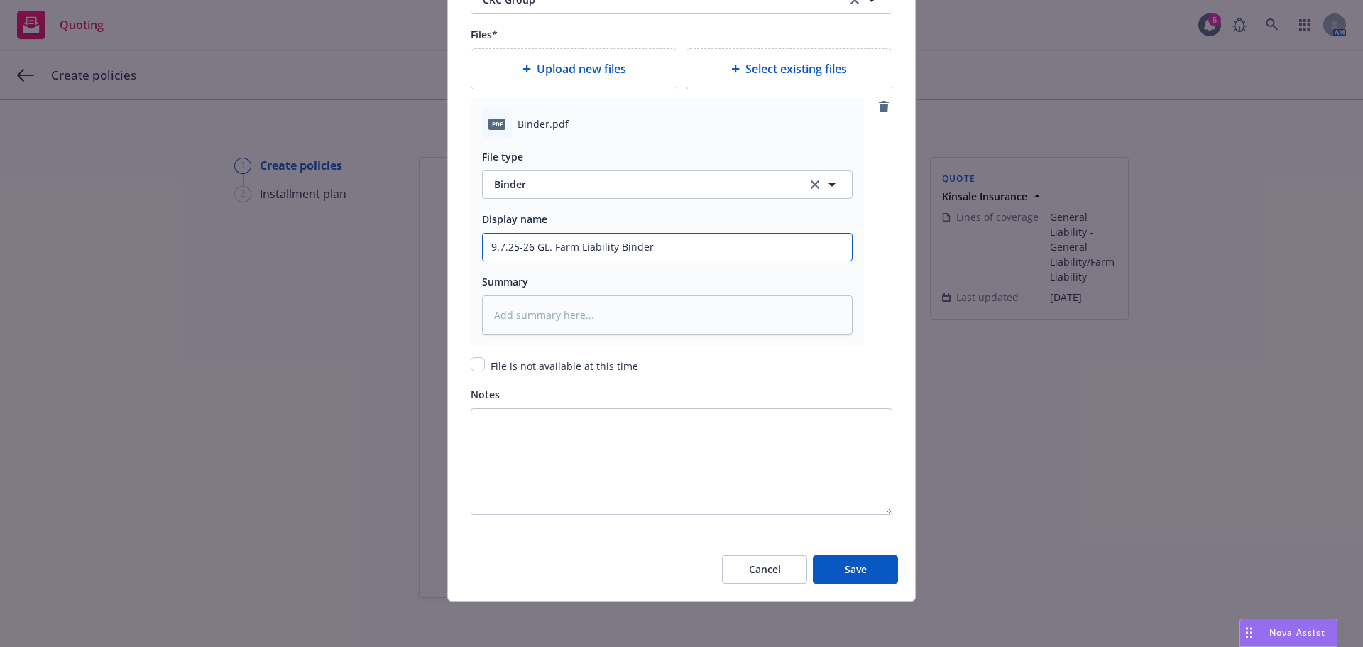
type input "9.7.25-26 GL. Farm Liability Binder"
type textarea "x"
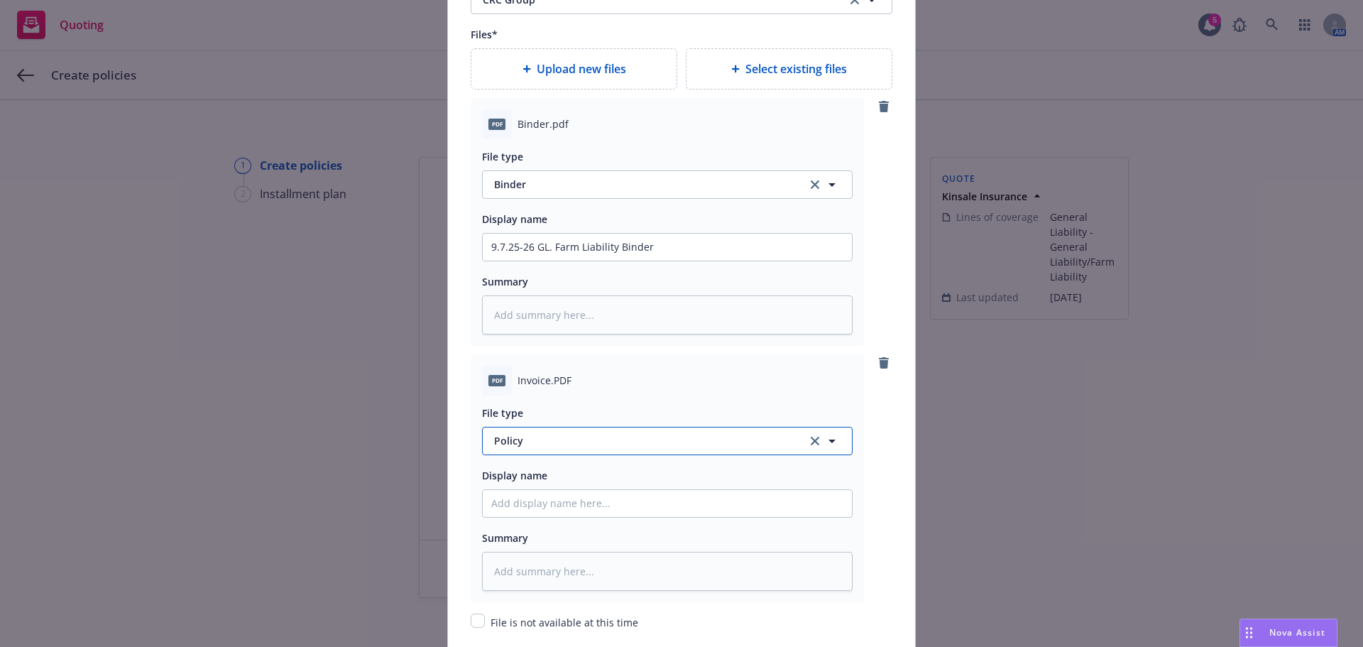
click at [530, 432] on button "Policy" at bounding box center [667, 441] width 371 height 28
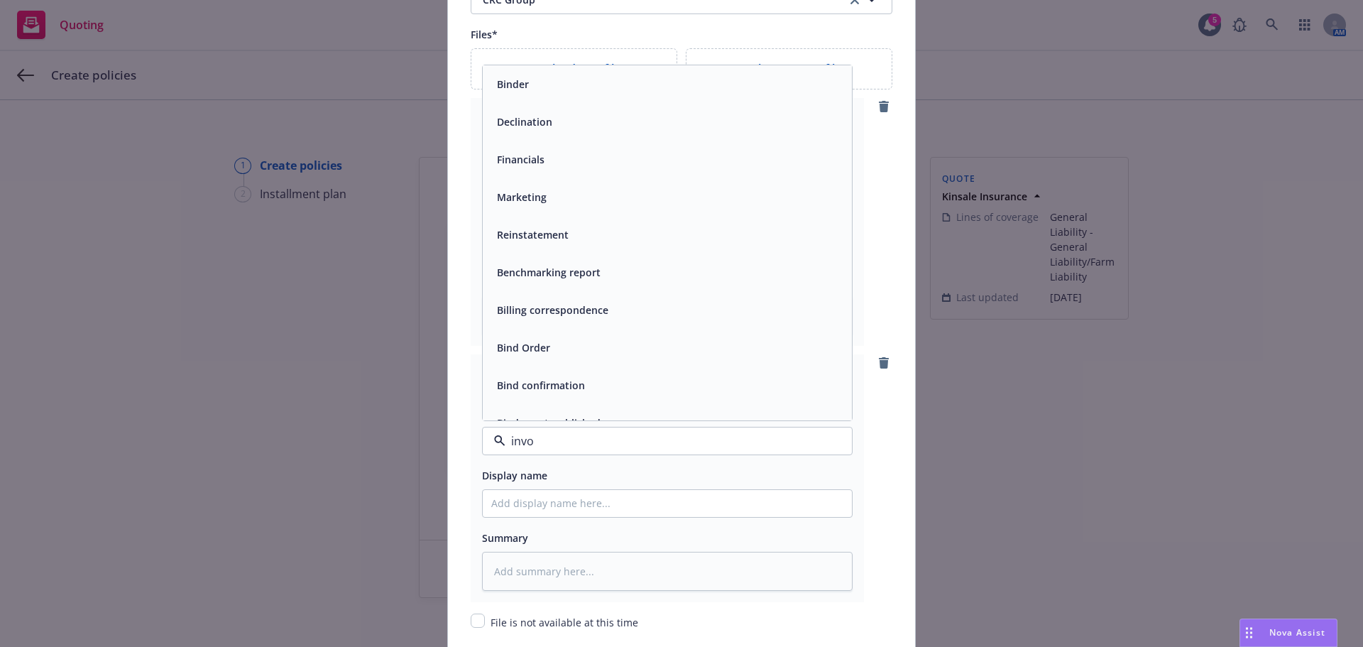
type input "invoi"
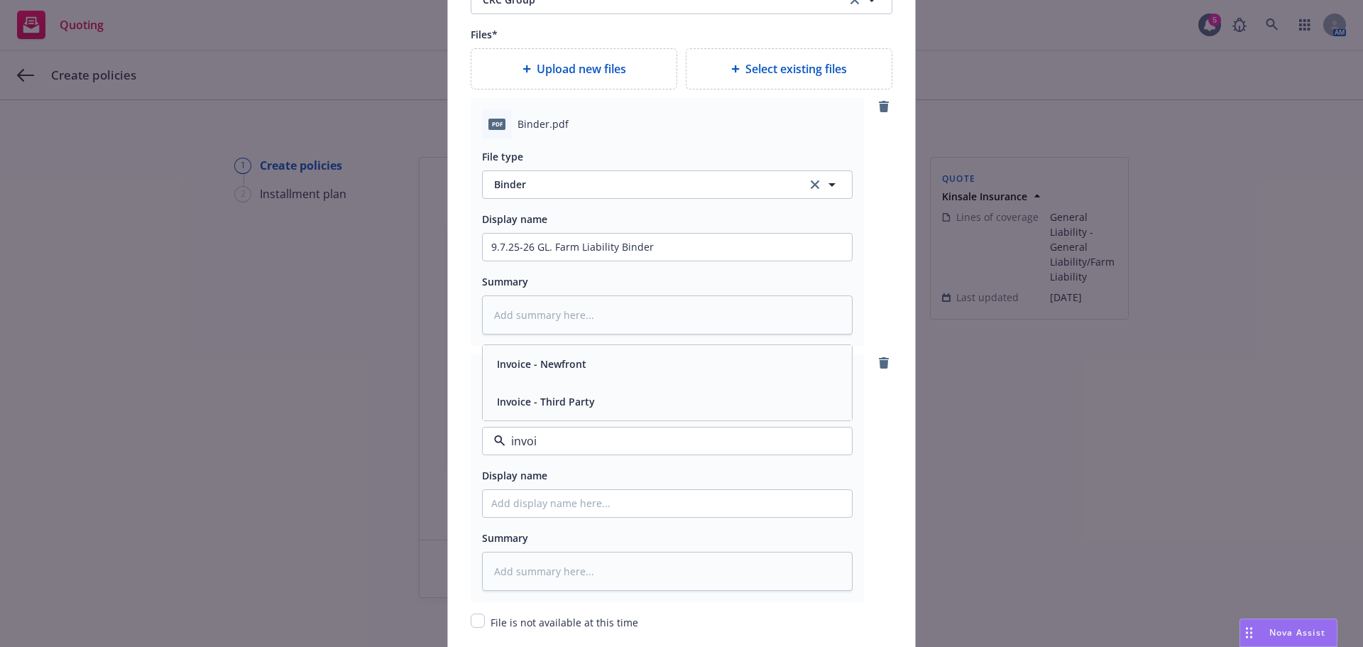
click at [630, 403] on div "Invoice - Third Party" at bounding box center [667, 401] width 352 height 21
click at [539, 505] on input "Policy display name" at bounding box center [667, 503] width 369 height 27
type textarea "x"
type input "C"
type textarea "x"
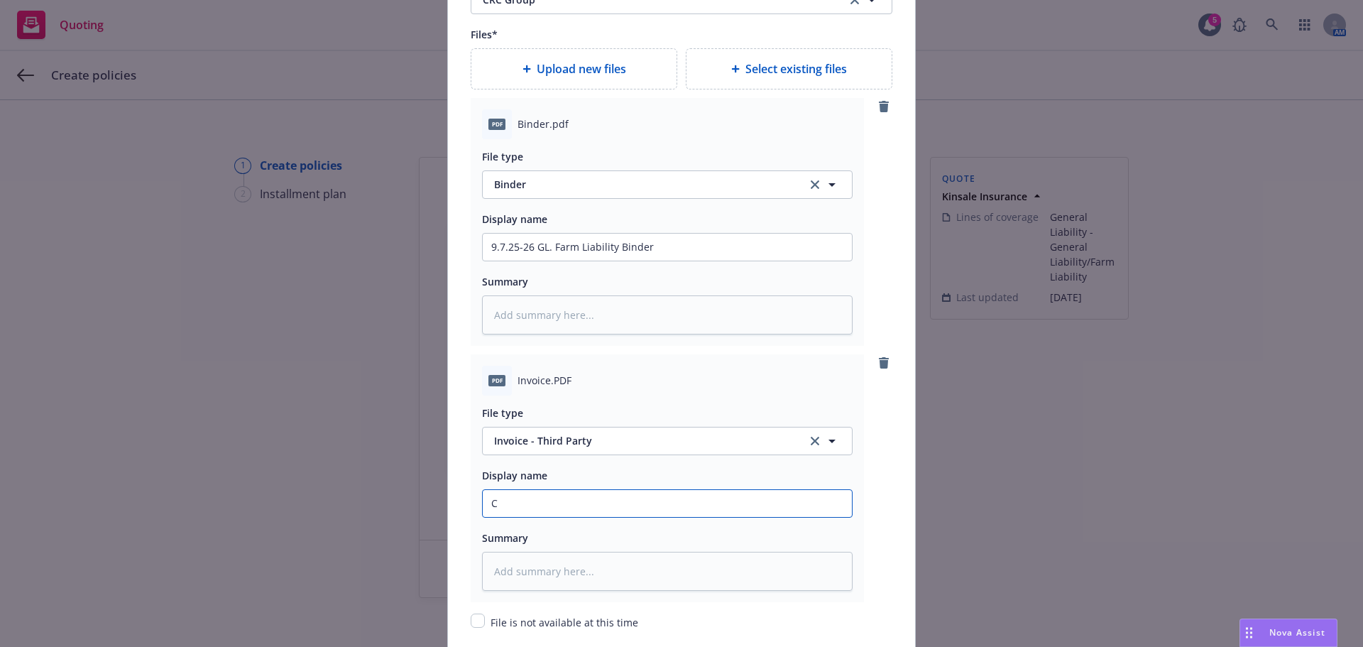
type input "CR"
type textarea "x"
type input "CRC"
type textarea "x"
type input "CRC"
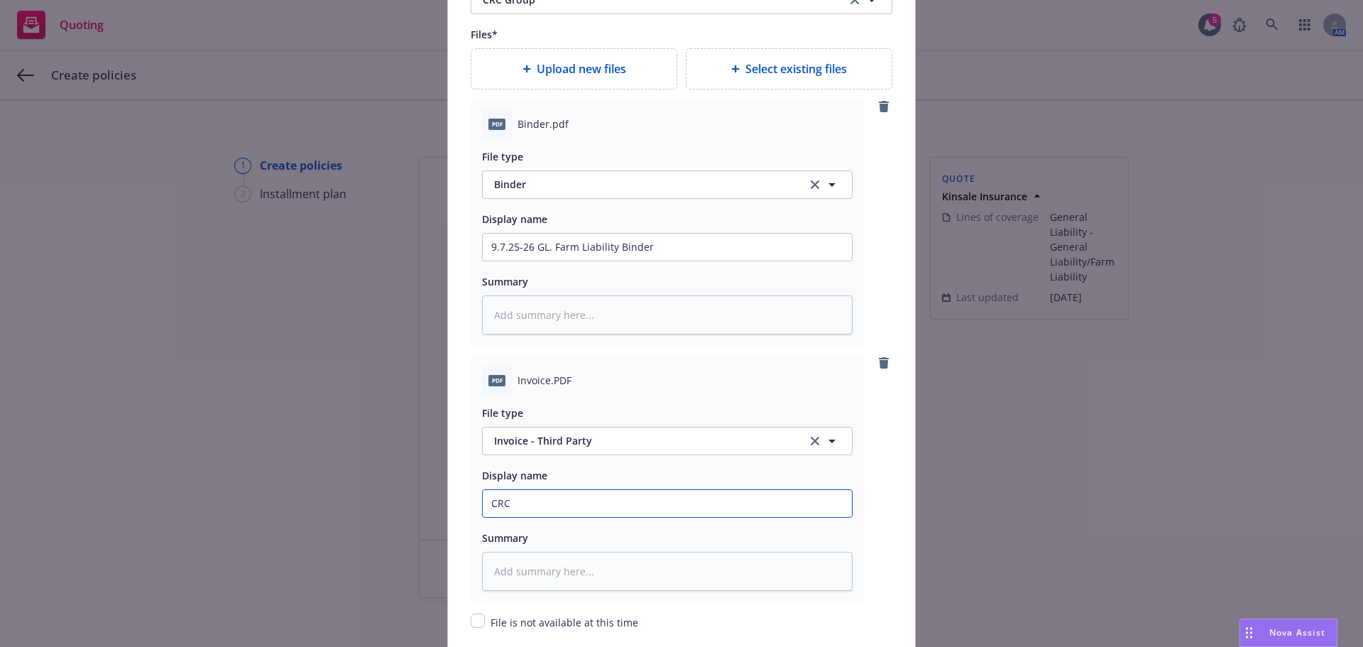
type textarea "x"
type input "CRC i"
type textarea "x"
type input "CRC in"
type textarea "x"
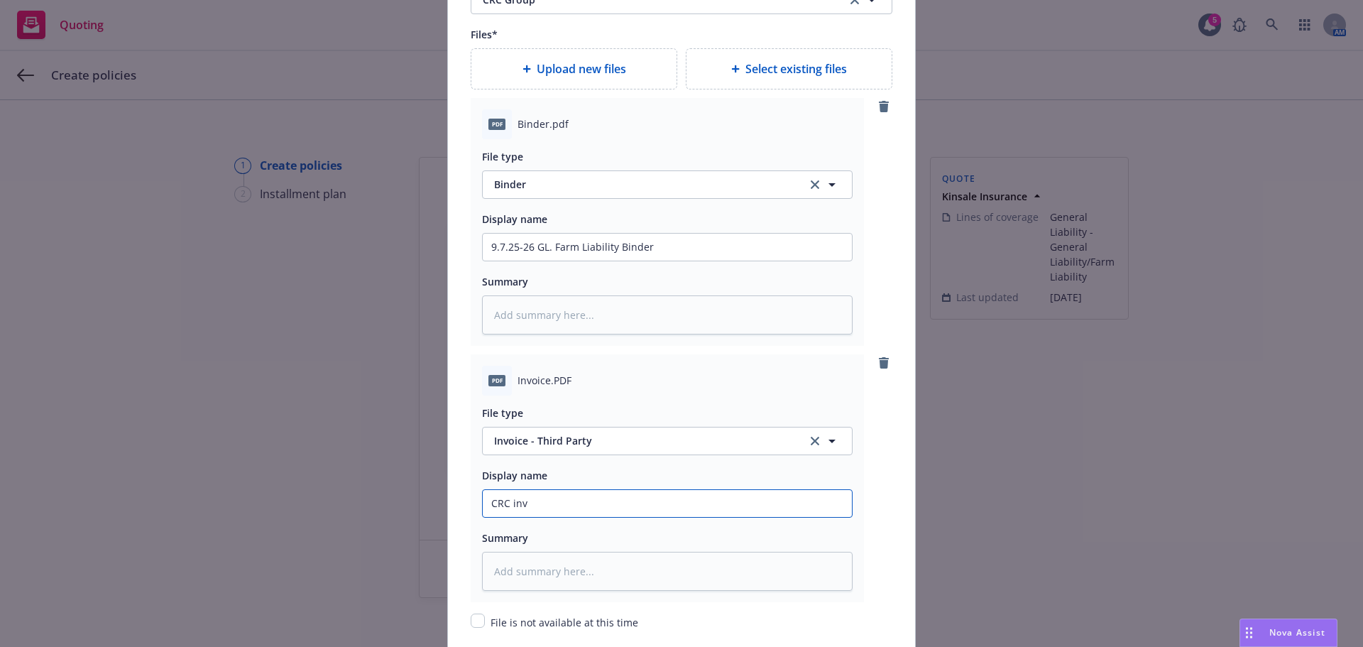
type input "CRC invo"
type textarea "x"
type input "CRC invoic"
type textarea "x"
type input "CRC invoice"
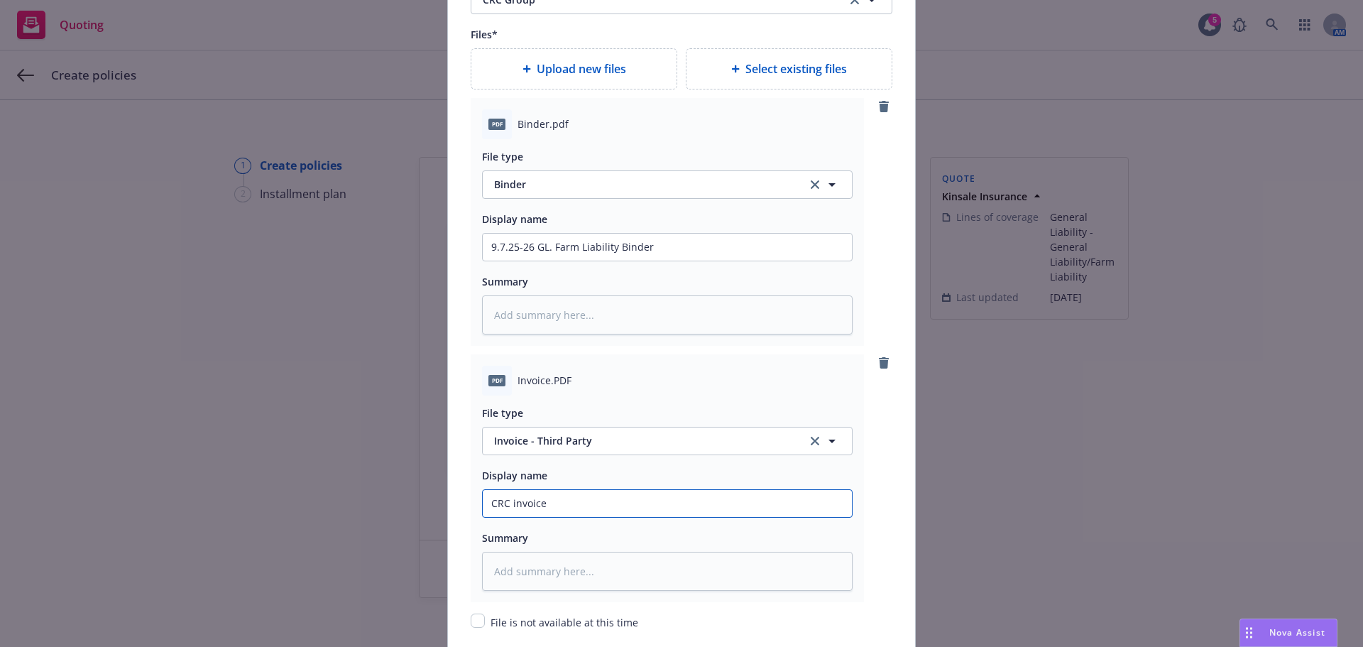
type textarea "x"
type input "CRC invoice"
paste input "$ 39,077.97"
type textarea "x"
type input "CRC invoice $ 39,077.97"
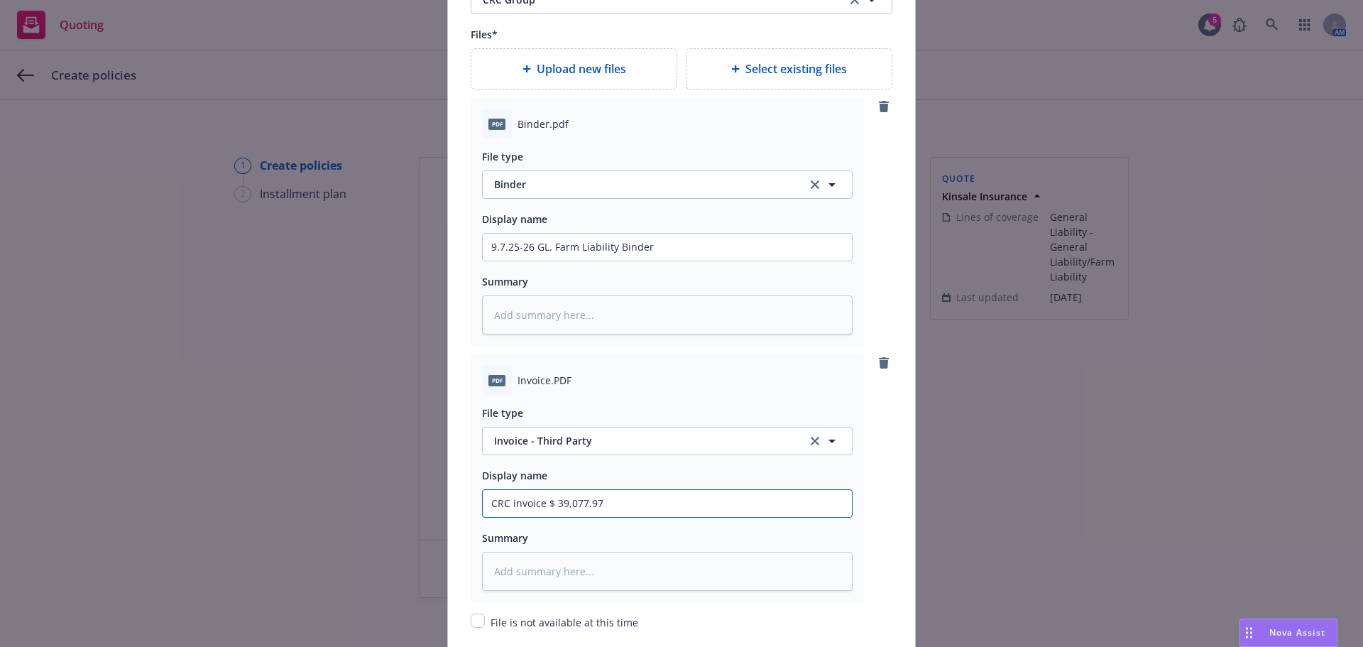
type textarea "x"
type input "CRC invoice $ 39,077.97"
type textarea "x"
type input "CRC invoice $ 39,077.97 p"
type textarea "x"
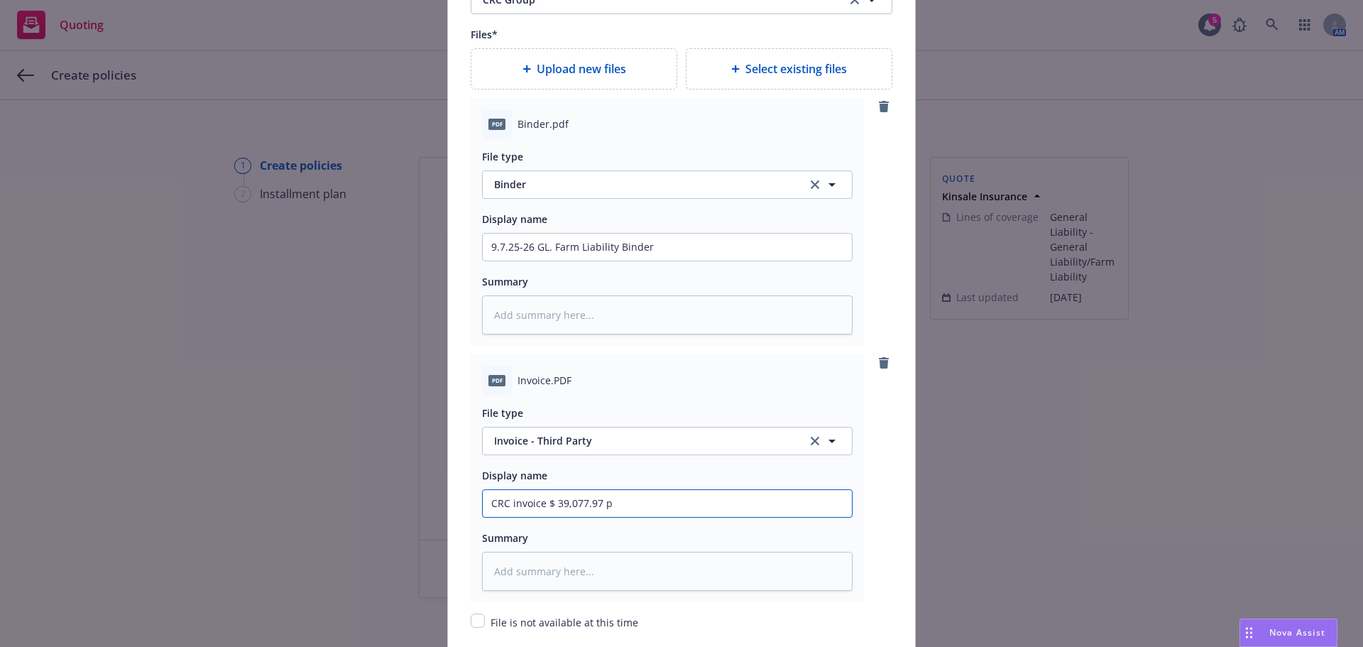
type input "CRC invoice $ 39,077.97 po"
type textarea "x"
type input "CRC invoice $ 39,077.97 pol"
click at [664, 507] on input "CRC invoice $ 39,077.97 pol" at bounding box center [667, 503] width 369 height 27
type textarea "x"
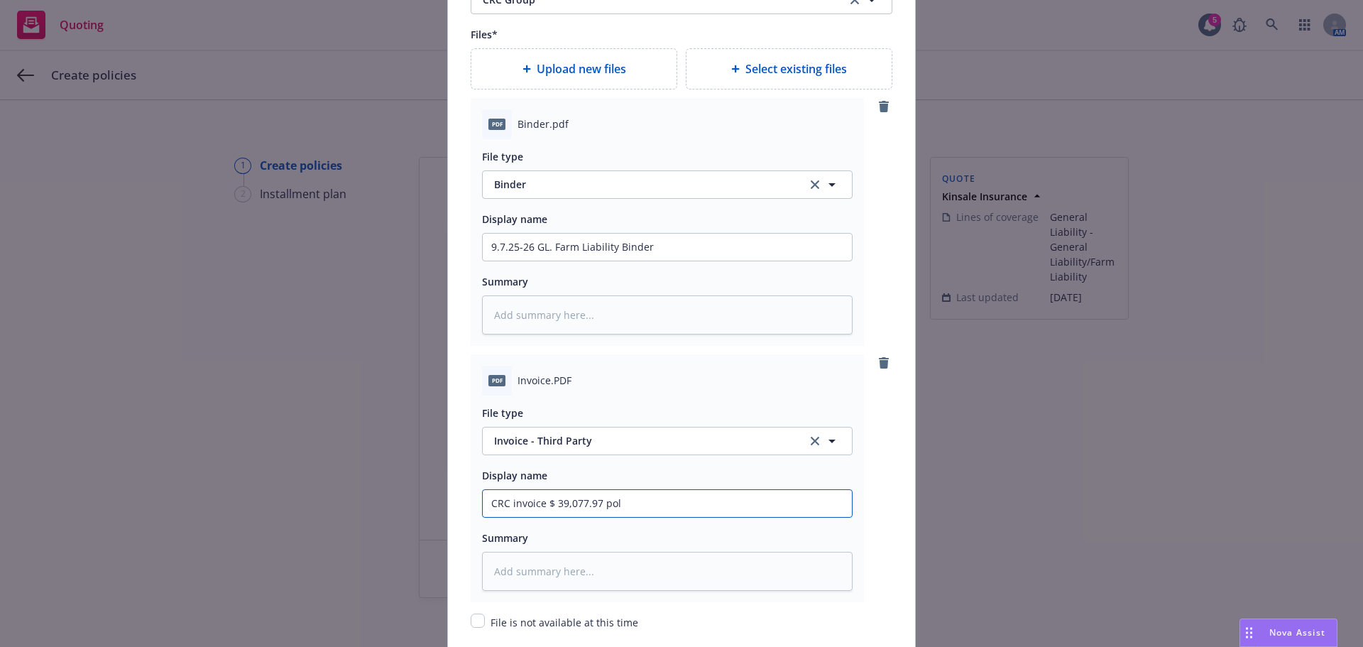
type input "CRC invoice $ 39,077.97 pol"
paste input "0100396423-0"
type textarea "x"
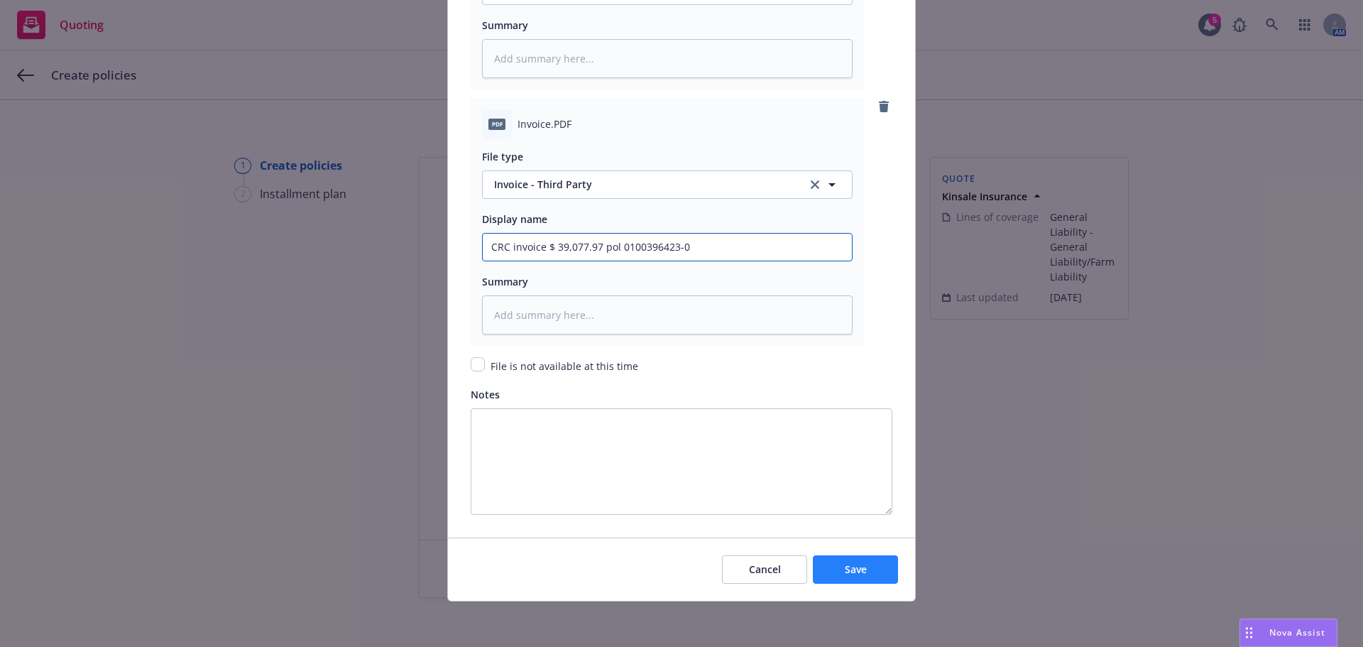
type input "CRC invoice $ 39,077.97 pol 0100396423-0"
click at [845, 568] on span "Save" at bounding box center [856, 568] width 22 height 13
type textarea "x"
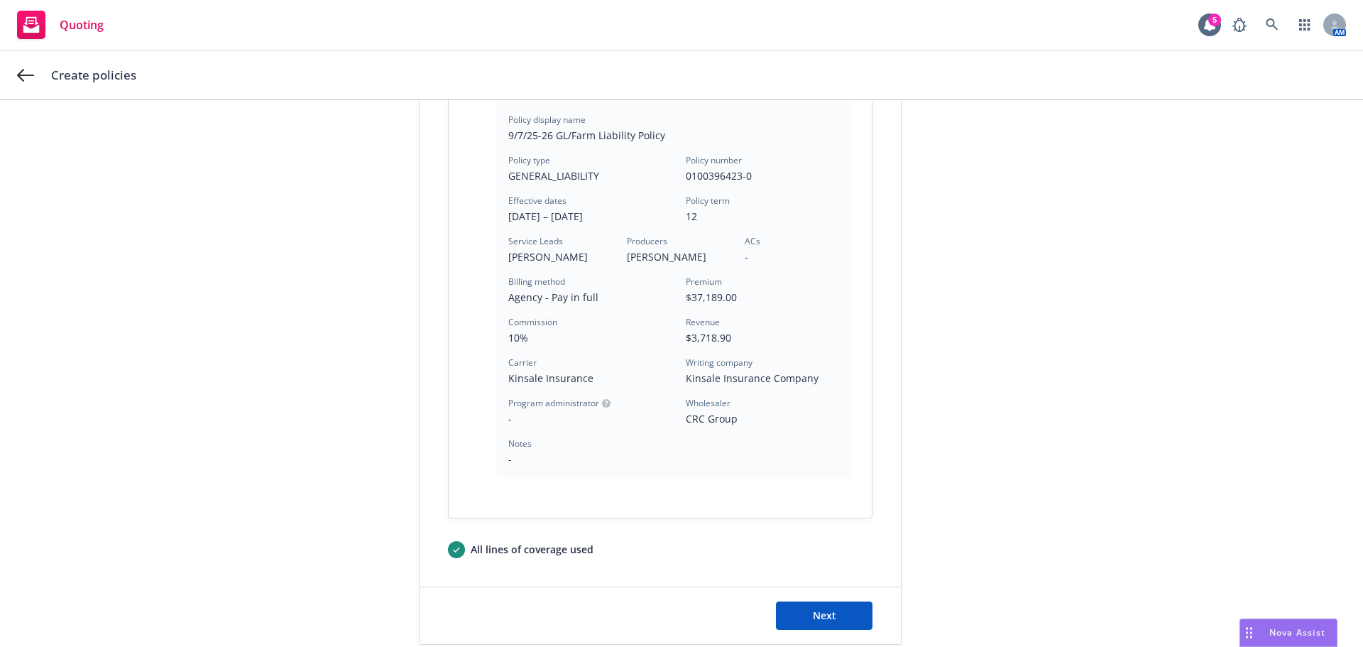
scroll to position [392, 0]
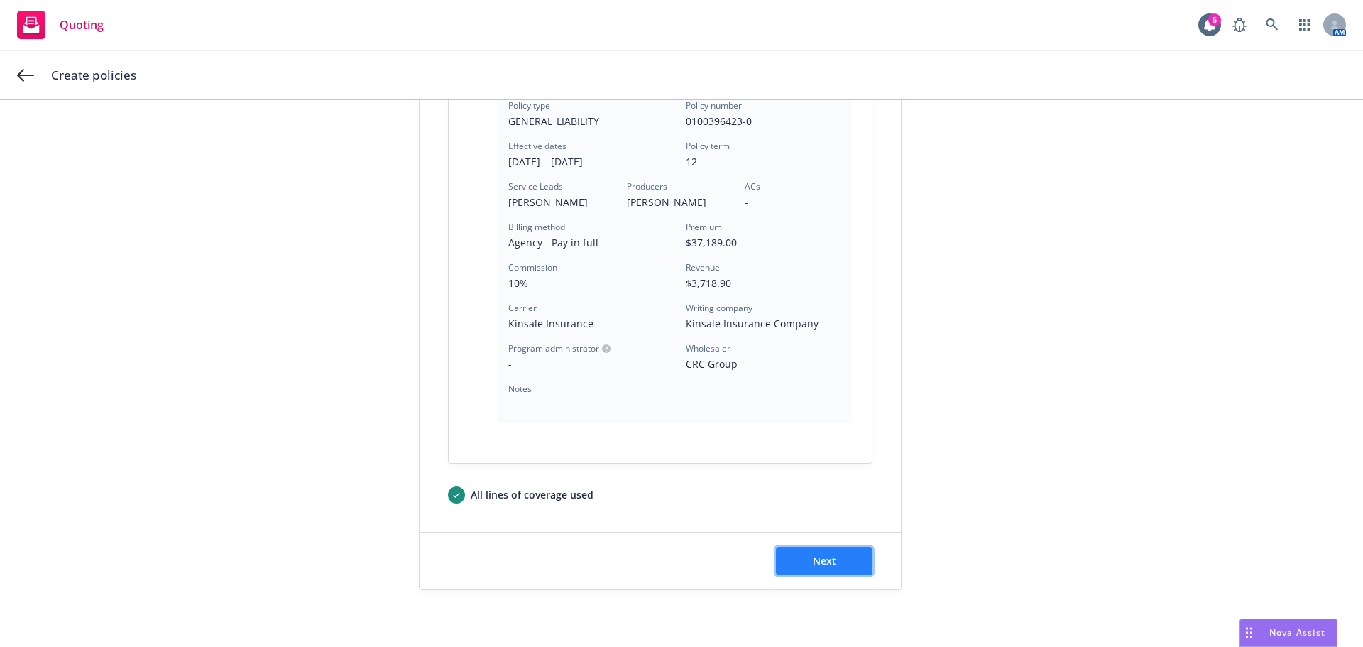
click at [792, 556] on button "Next" at bounding box center [824, 561] width 97 height 28
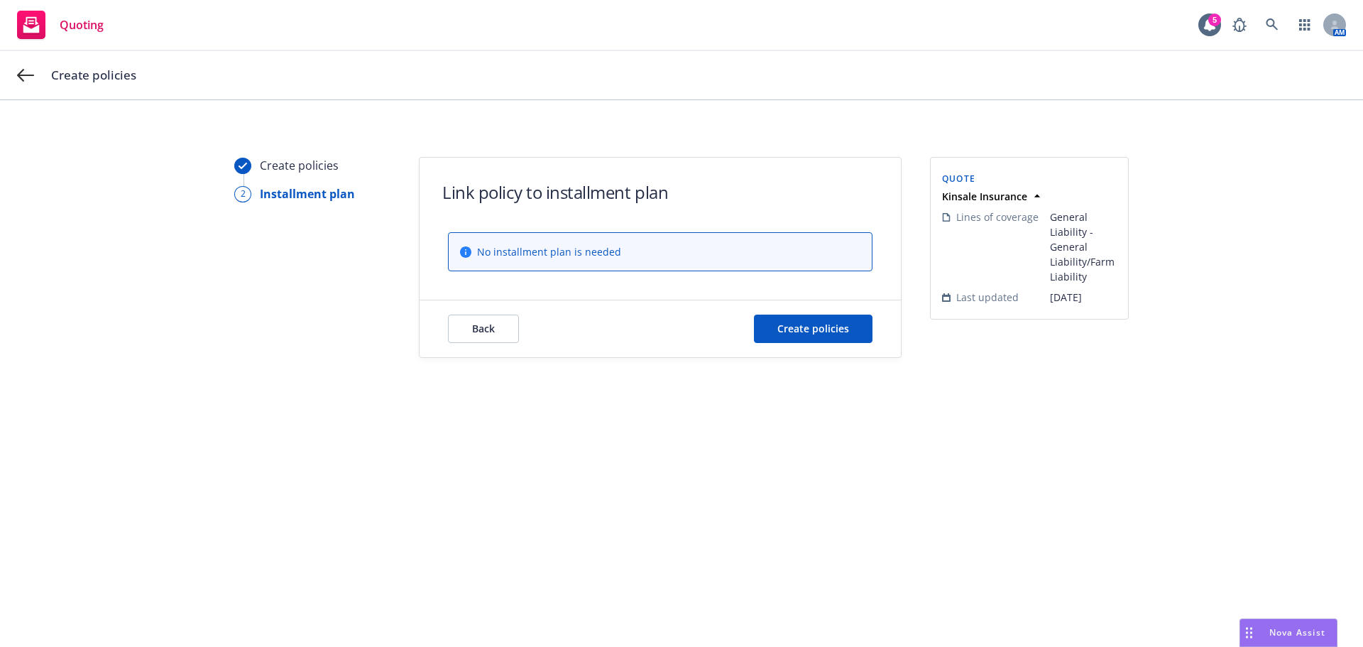
scroll to position [0, 0]
click at [792, 329] on span "Create policies" at bounding box center [813, 328] width 72 height 13
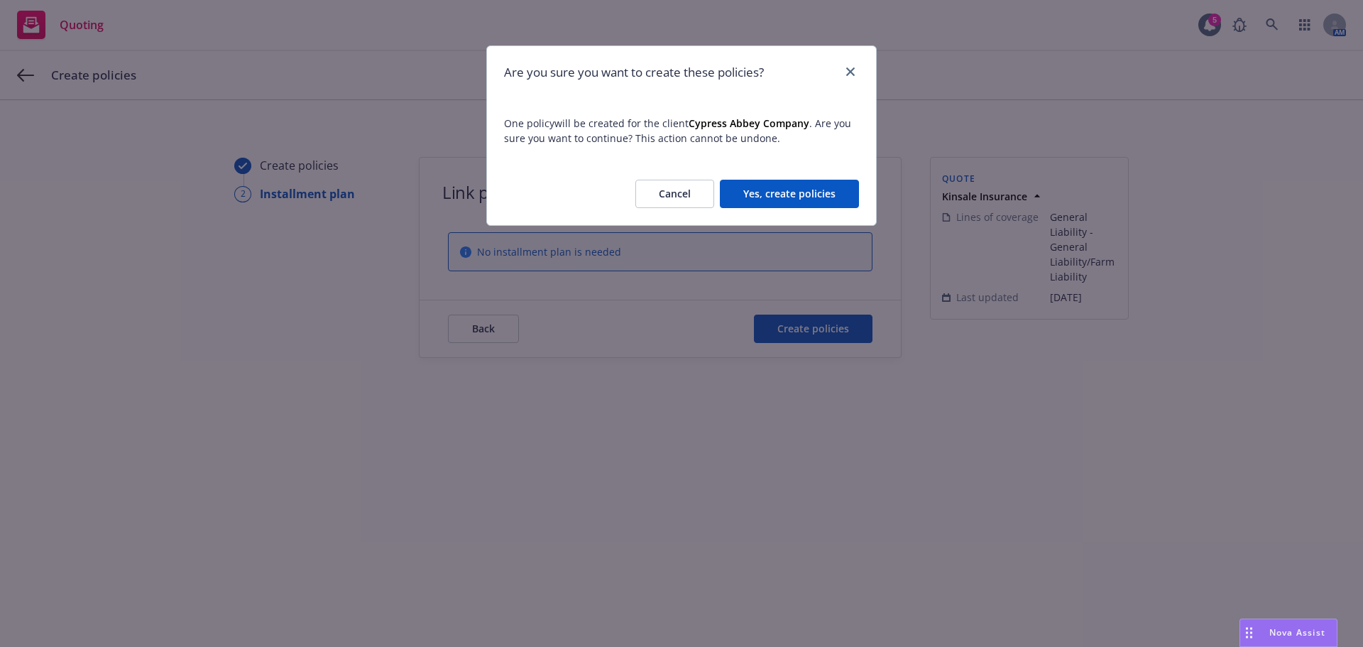
click at [807, 194] on button "Yes, create policies" at bounding box center [789, 194] width 139 height 28
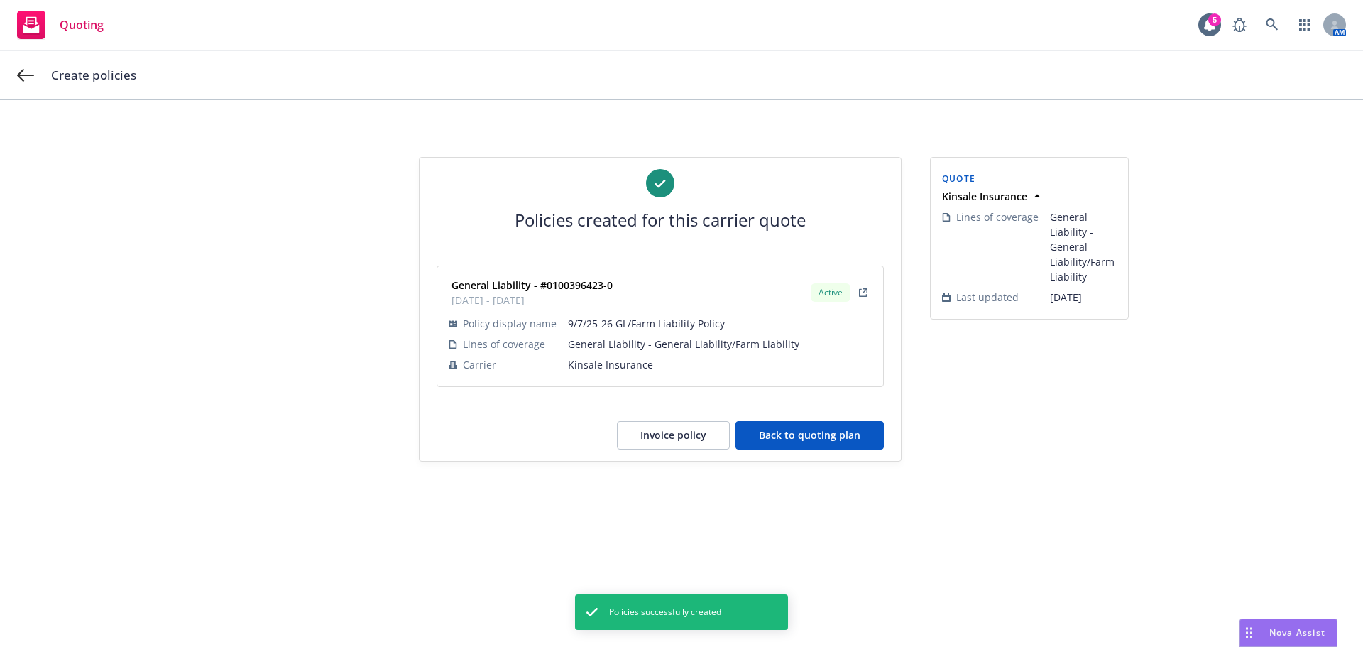
click at [787, 441] on button "Back to quoting plan" at bounding box center [809, 435] width 148 height 28
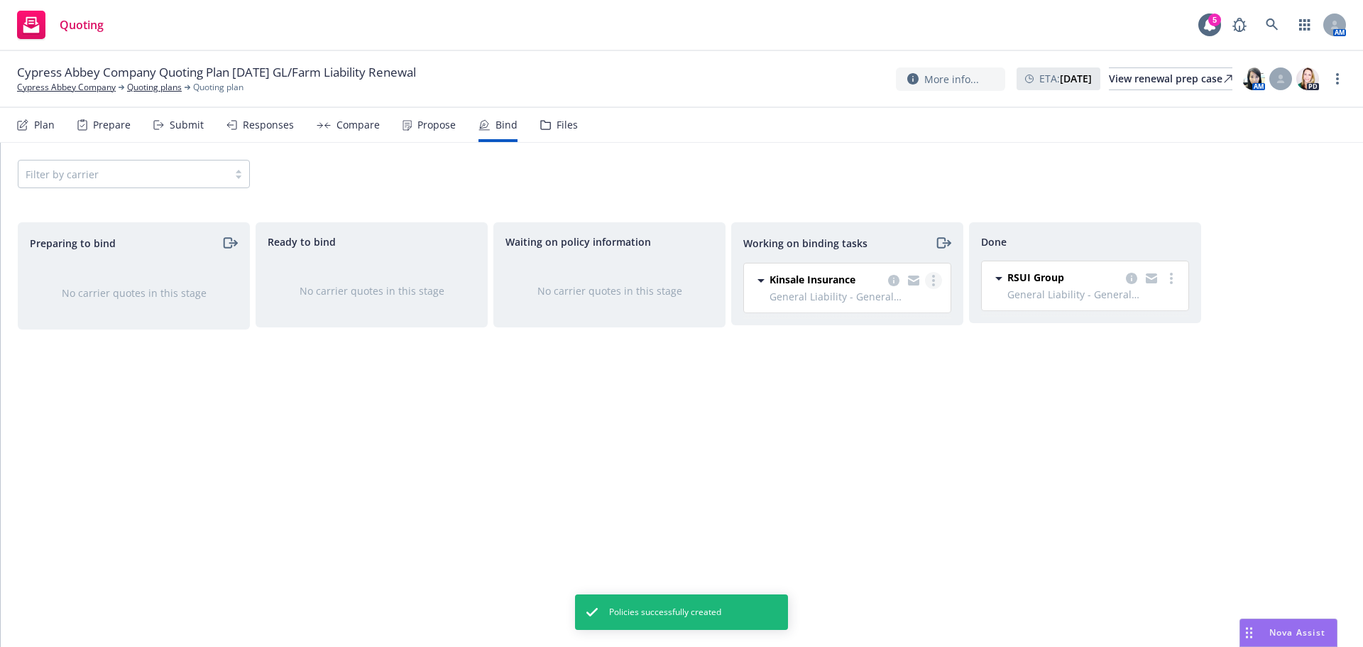
click at [934, 284] on circle "more" at bounding box center [933, 284] width 3 height 3
click at [878, 341] on span "Move to done" at bounding box center [862, 337] width 99 height 13
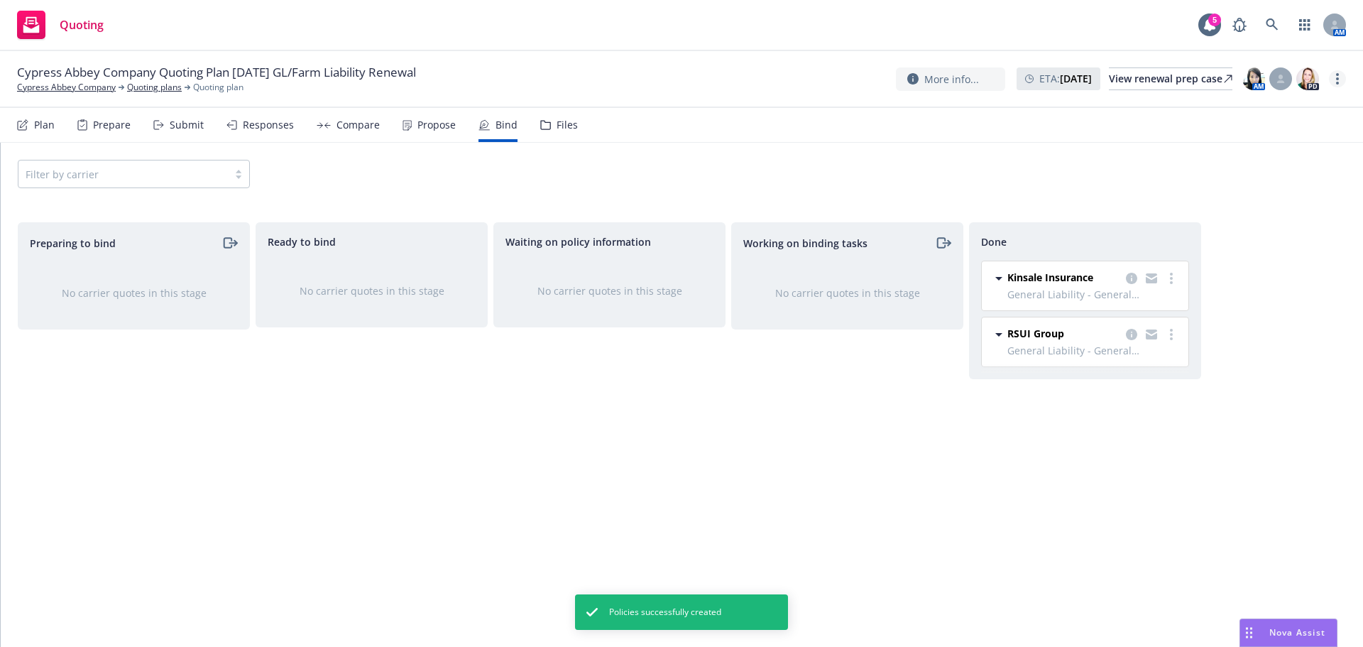
click at [1335, 80] on link "more" at bounding box center [1337, 78] width 17 height 17
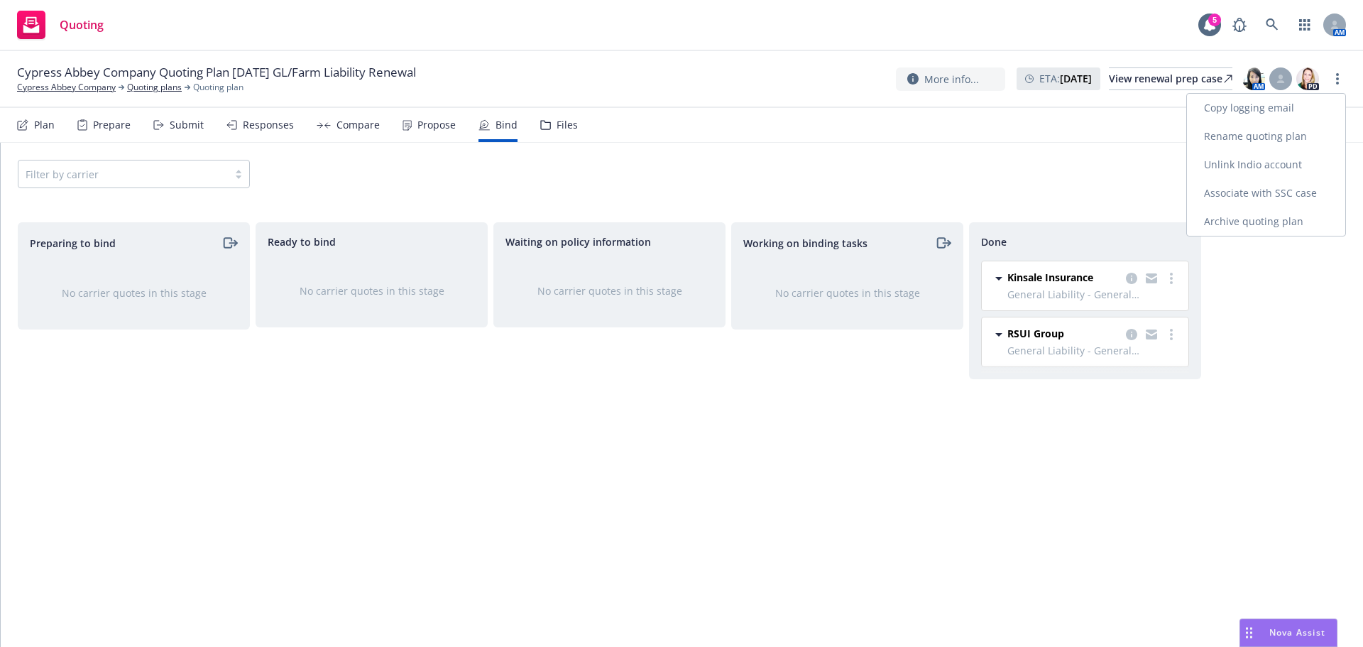
click at [1244, 219] on link "Archive quoting plan" at bounding box center [1266, 221] width 158 height 28
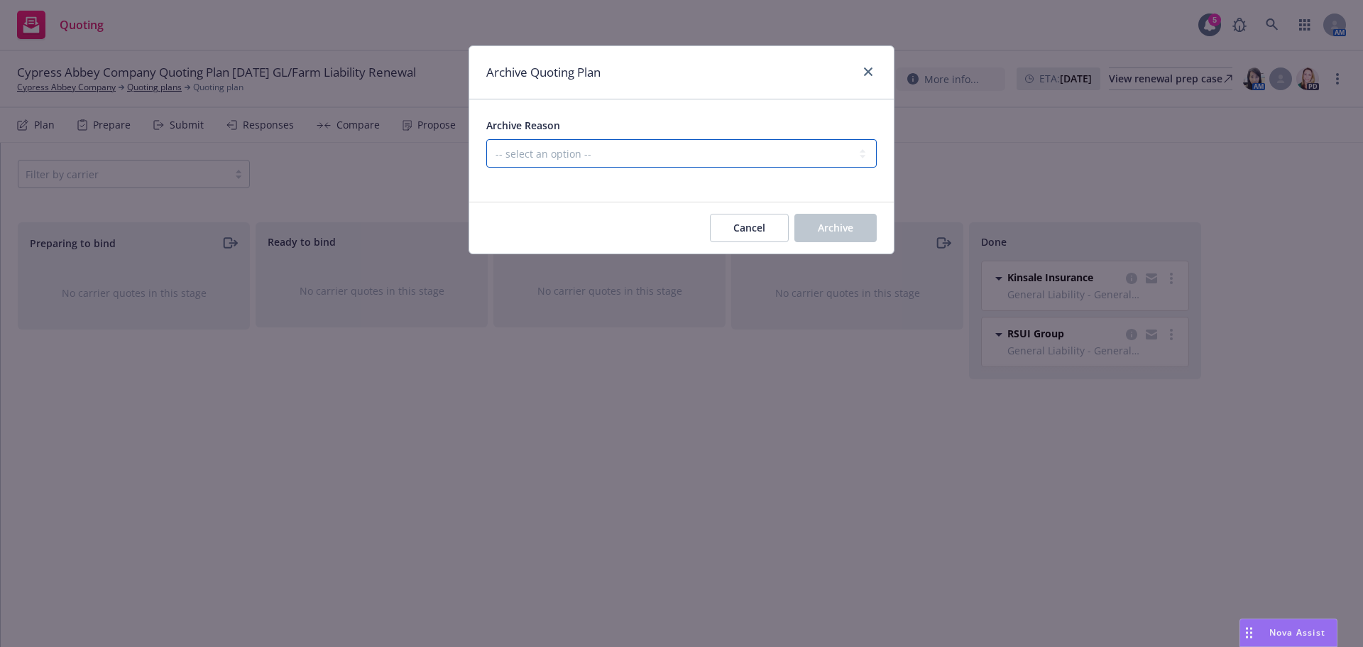
click at [699, 159] on select "-- select an option -- All policies in this renewal plan are auto-renewed Creat…" at bounding box center [681, 153] width 390 height 28
select select "ARCHIVED_RENEWAL_COMPLETED"
click at [486, 139] on select "-- select an option -- All policies in this renewal plan are auto-renewed Creat…" at bounding box center [681, 153] width 390 height 28
click at [844, 226] on span "Archive" at bounding box center [835, 227] width 35 height 13
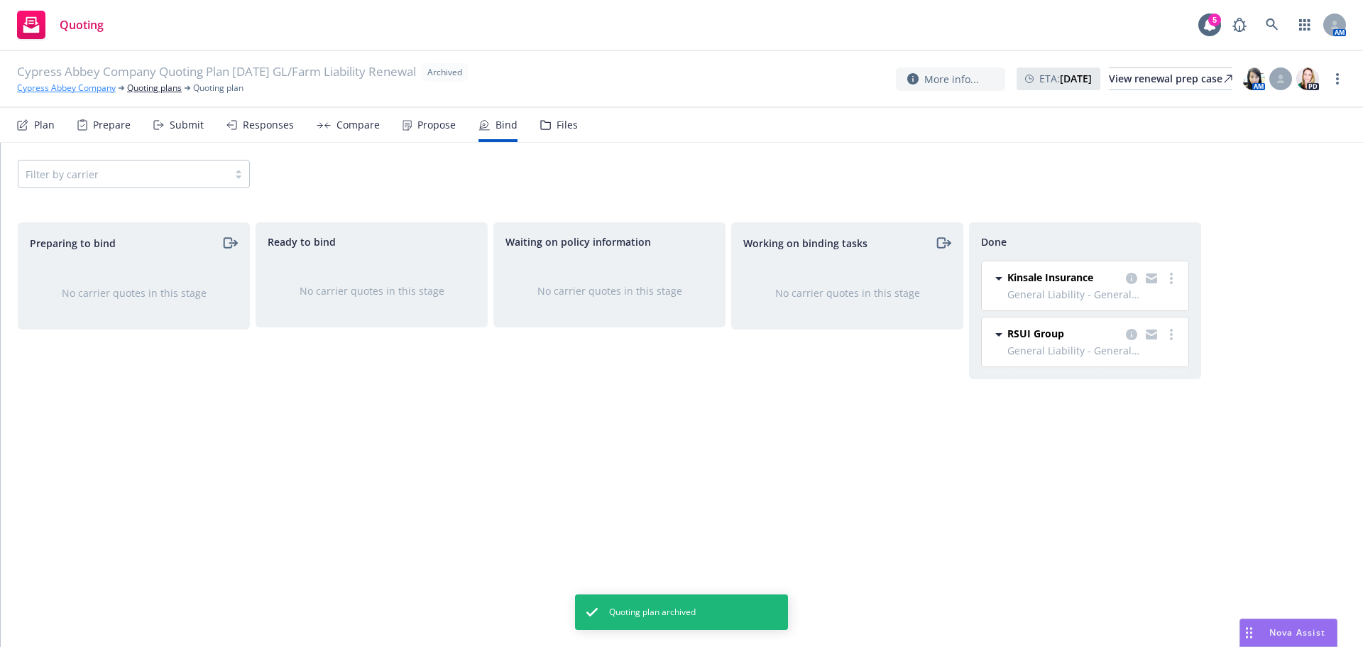
click at [77, 91] on link "Cypress Abbey Company" at bounding box center [66, 88] width 99 height 13
